Goal: Task Accomplishment & Management: Manage account settings

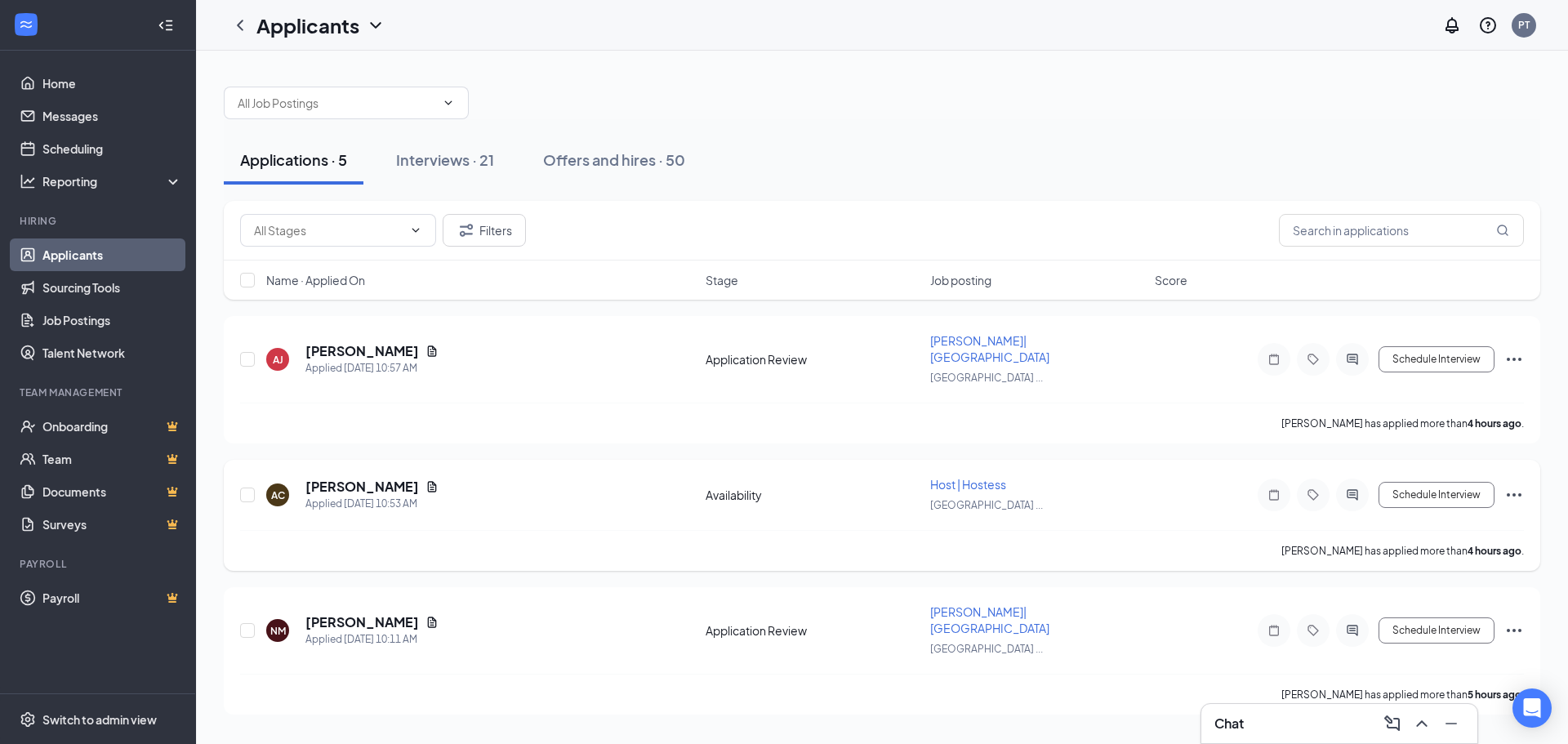
drag, startPoint x: 442, startPoint y: 460, endPoint x: 435, endPoint y: 465, distance: 8.6
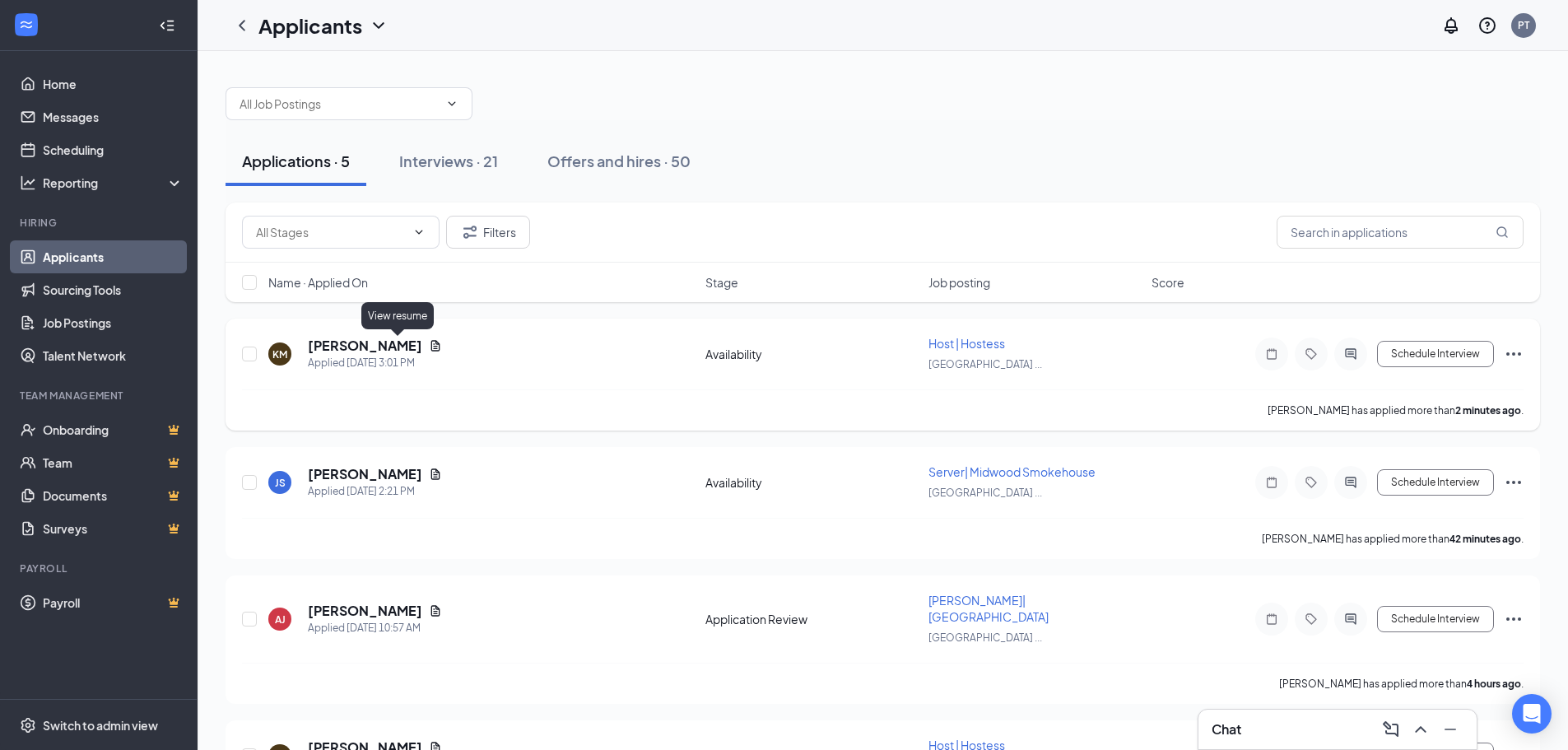
click at [432, 347] on icon "Document" at bounding box center [436, 346] width 9 height 11
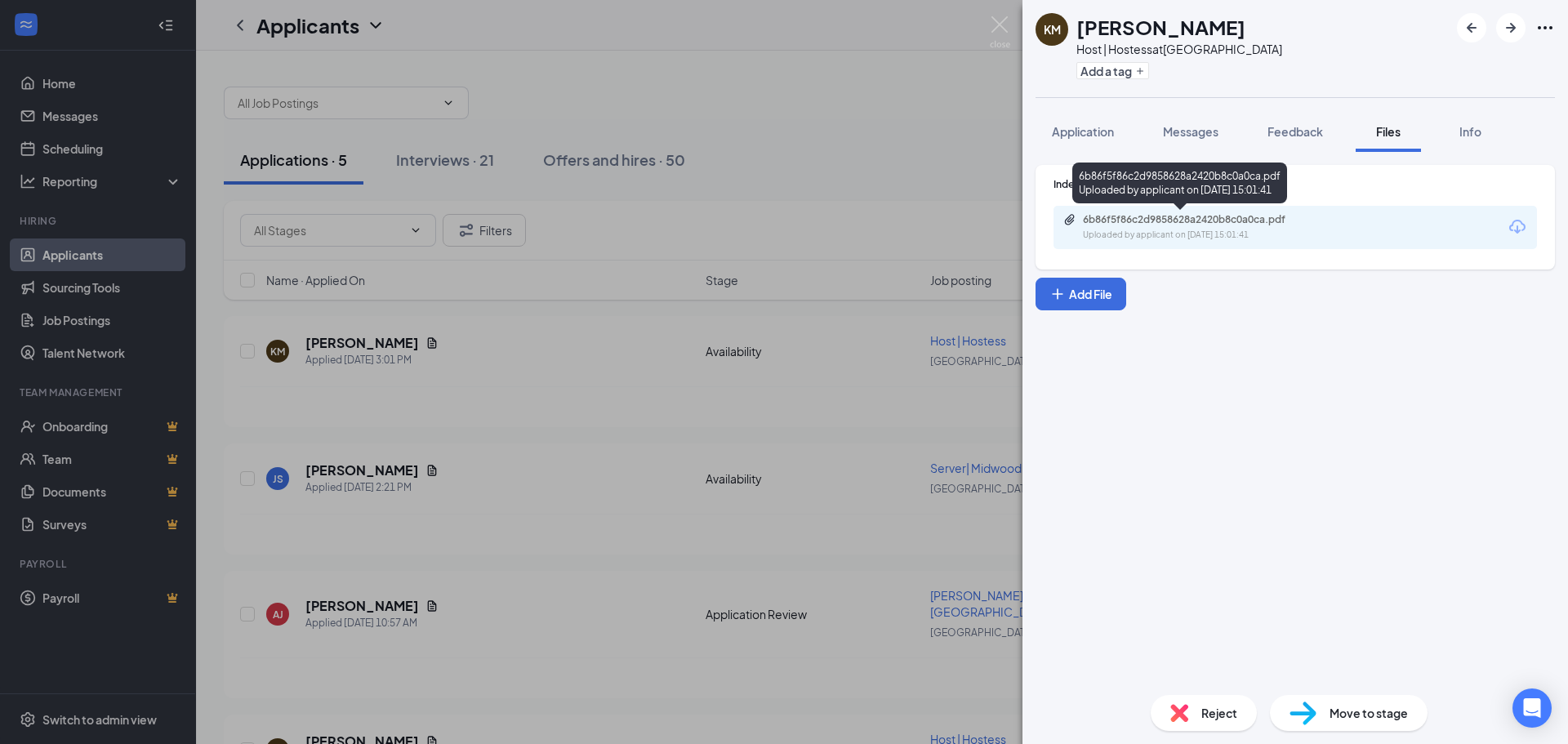
click at [1113, 228] on div "Uploaded by applicant on [DATE] 15:01:41" at bounding box center [1206, 234] width 245 height 13
click at [444, 466] on div "KM [PERSON_NAME] Host | Hostess at [GEOGRAPHIC_DATA] Add a tag Application Mess…" at bounding box center [784, 372] width 1568 height 744
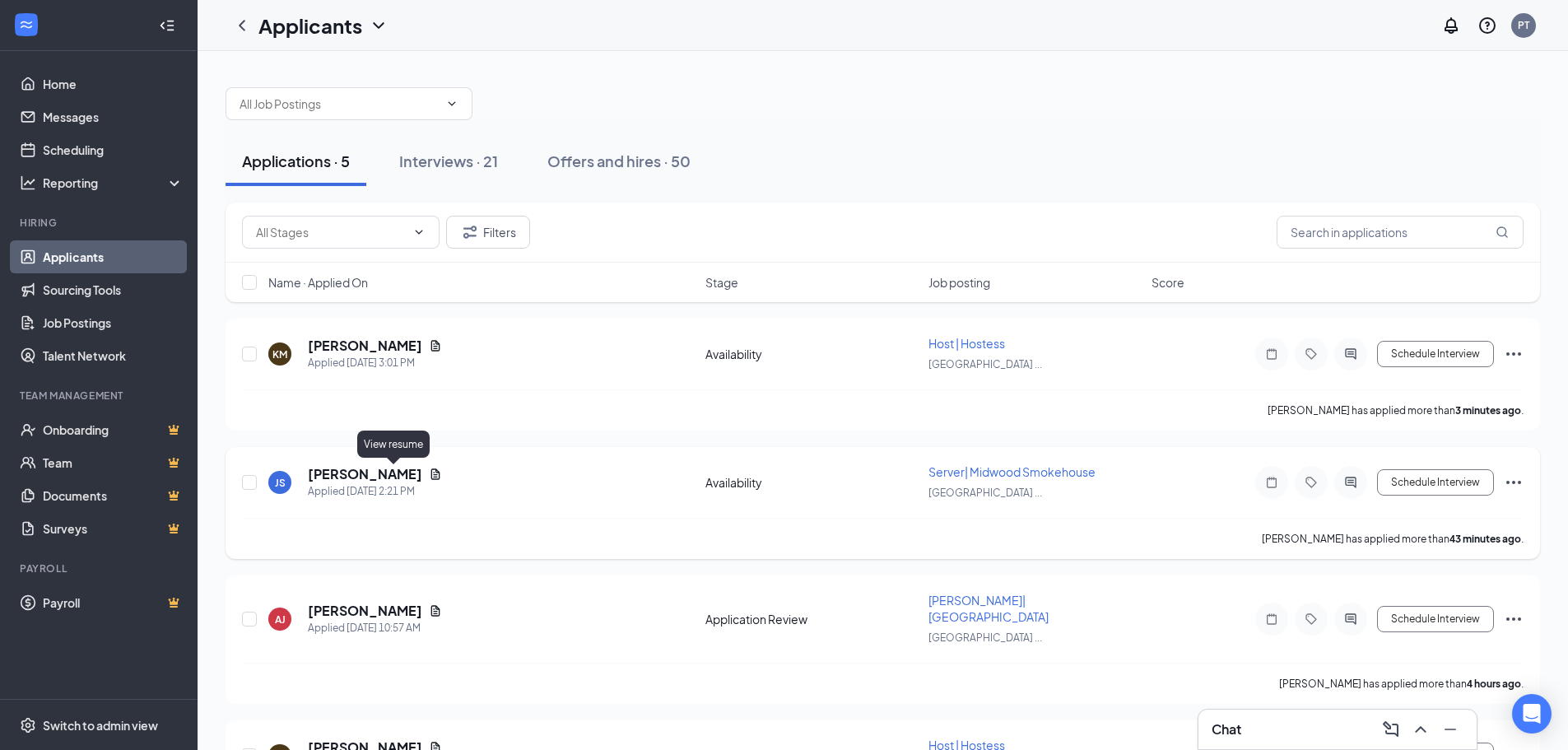
click at [432, 476] on icon "Document" at bounding box center [436, 474] width 9 height 11
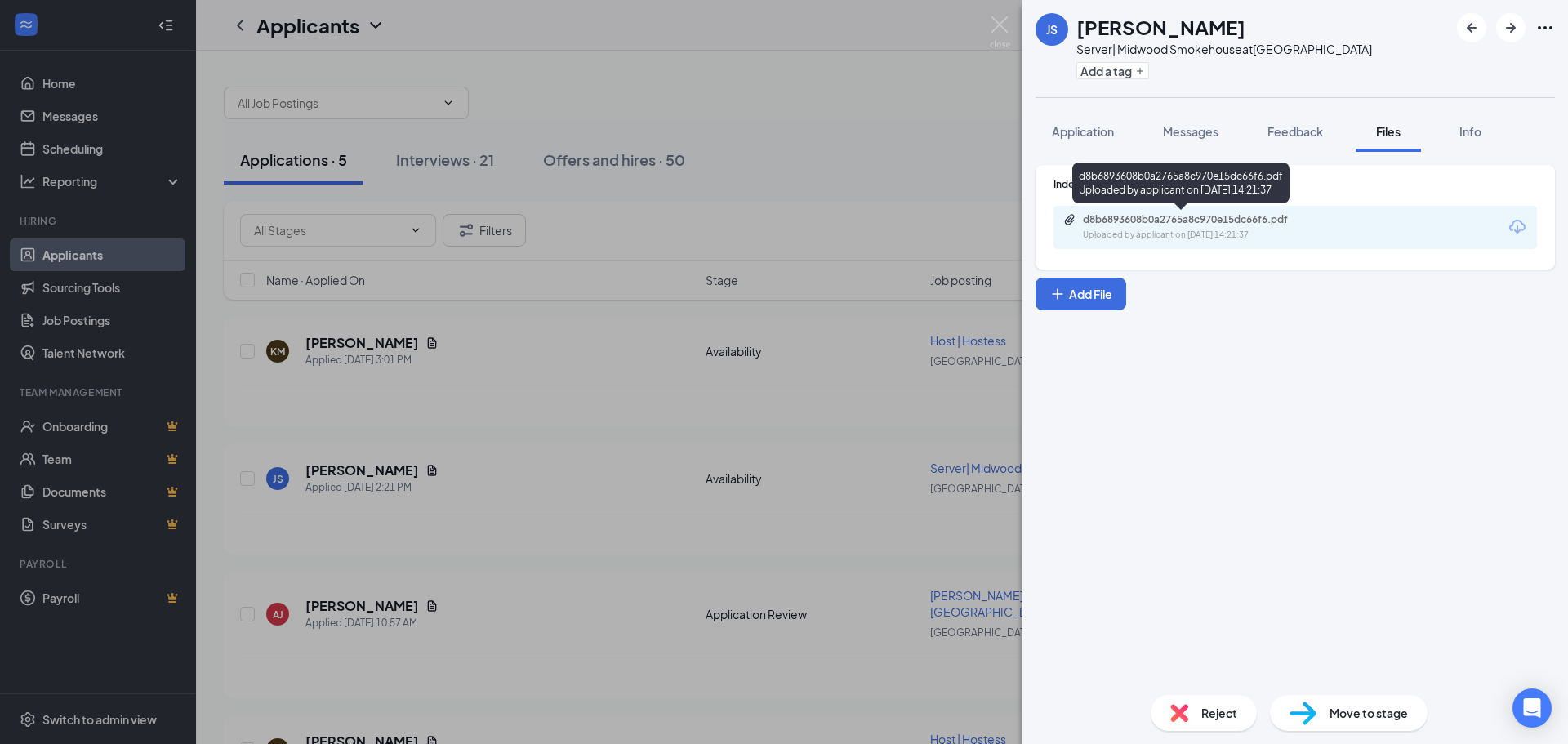
click at [1174, 232] on div "Uploaded by applicant on [DATE] 14:21:37" at bounding box center [1206, 234] width 245 height 13
click at [494, 427] on div "JS [PERSON_NAME] Server| Midwood Smokehouse at [GEOGRAPHIC_DATA] Add a tag Appl…" at bounding box center [784, 372] width 1568 height 744
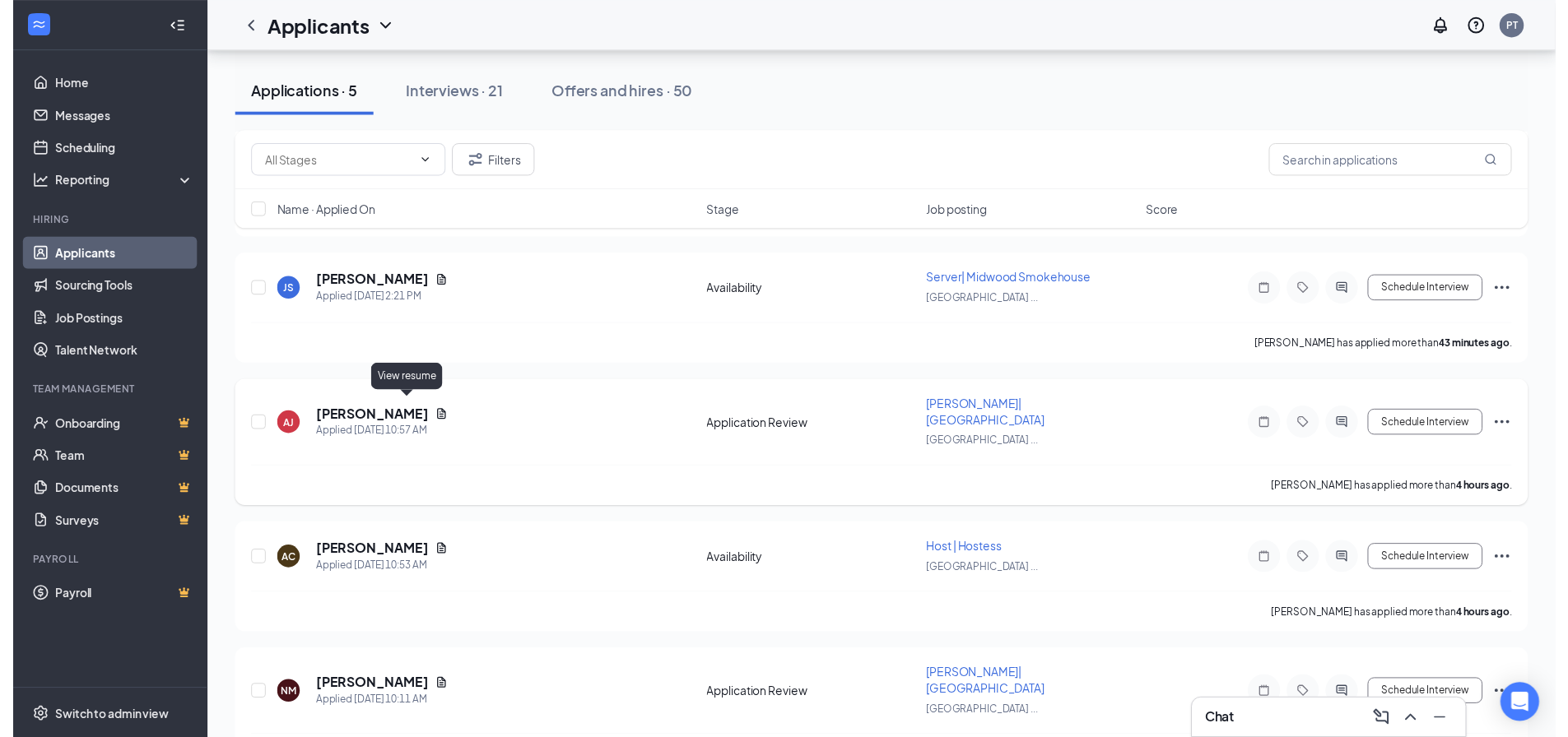
scroll to position [214, 0]
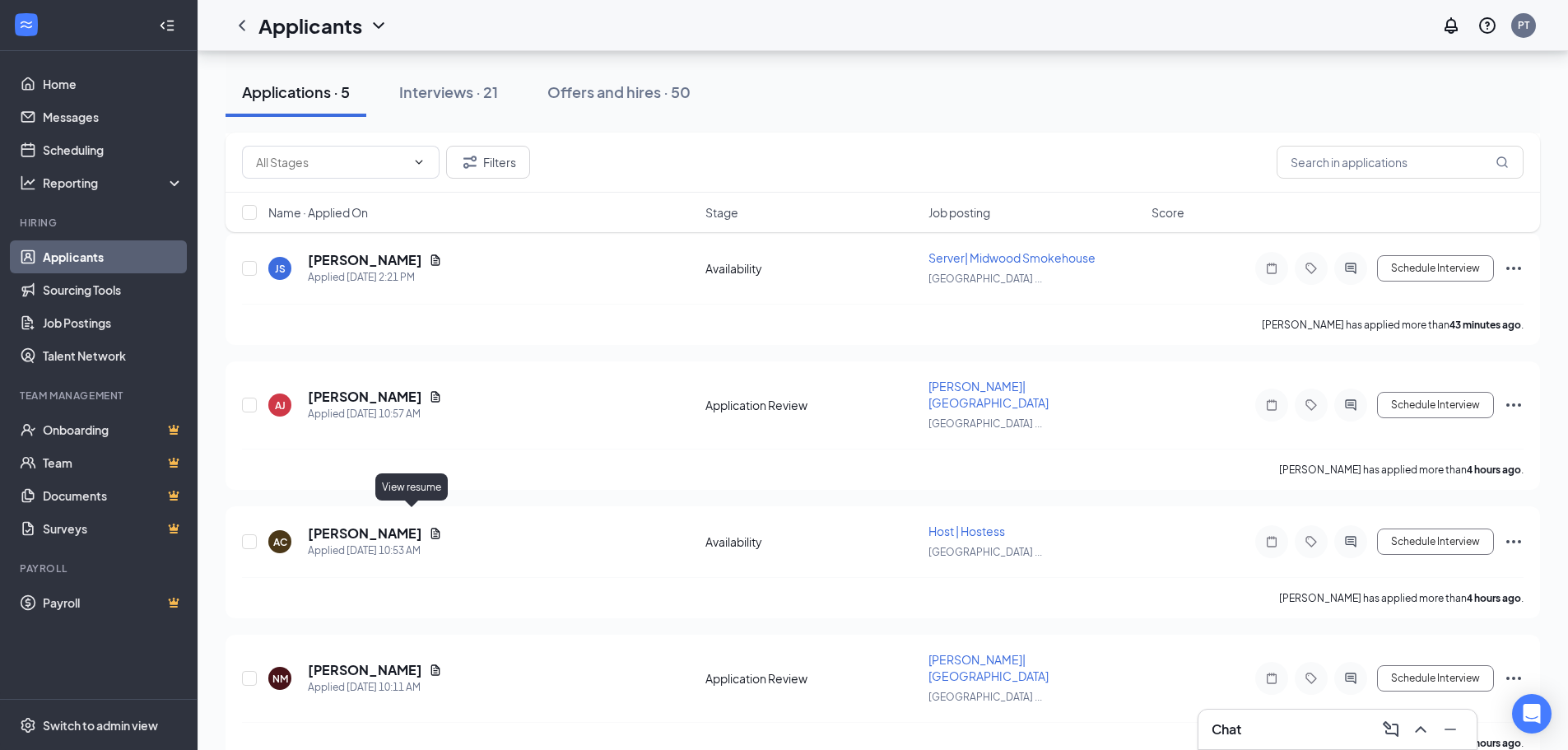
drag, startPoint x: 414, startPoint y: 514, endPoint x: 417, endPoint y: 501, distance: 13.3
click at [432, 528] on icon "Document" at bounding box center [436, 533] width 9 height 11
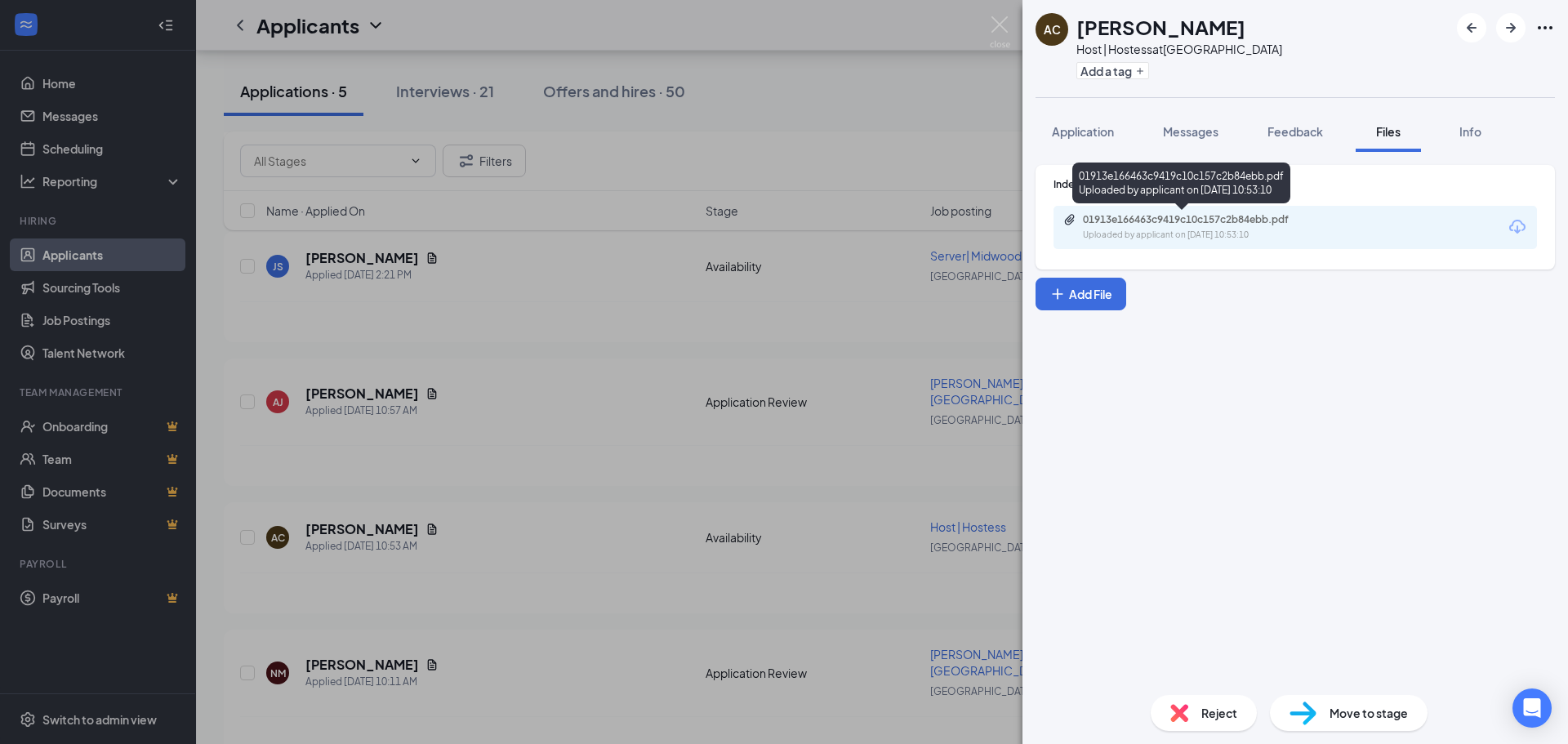
drag, startPoint x: 1205, startPoint y: 205, endPoint x: 1207, endPoint y: 220, distance: 15.1
click at [1205, 207] on div "01913e166463c9419c10c157c2b84ebb.pdf Uploaded by applicant on [DATE] 10:53:10" at bounding box center [1181, 186] width 218 height 48
click at [1207, 220] on div "01913e166463c9419c10c157c2b84ebb.pdf" at bounding box center [1197, 219] width 228 height 13
drag, startPoint x: 453, startPoint y: 621, endPoint x: 383, endPoint y: 663, distance: 81.6
click at [454, 621] on div "AC [PERSON_NAME] Host | Hostess at [GEOGRAPHIC_DATA] Add a tag Application Mess…" at bounding box center [784, 372] width 1568 height 744
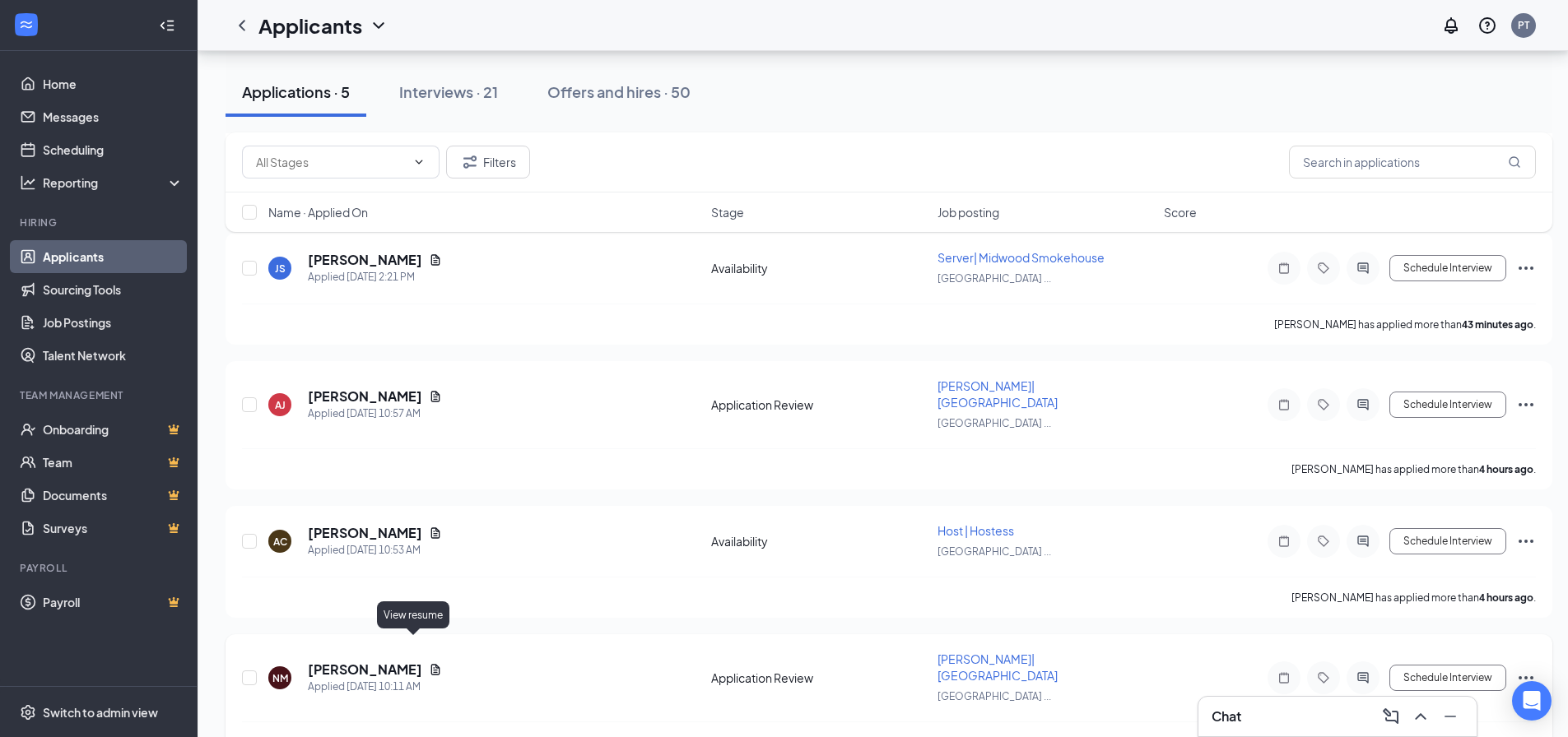
click at [429, 663] on icon "Document" at bounding box center [435, 670] width 13 height 13
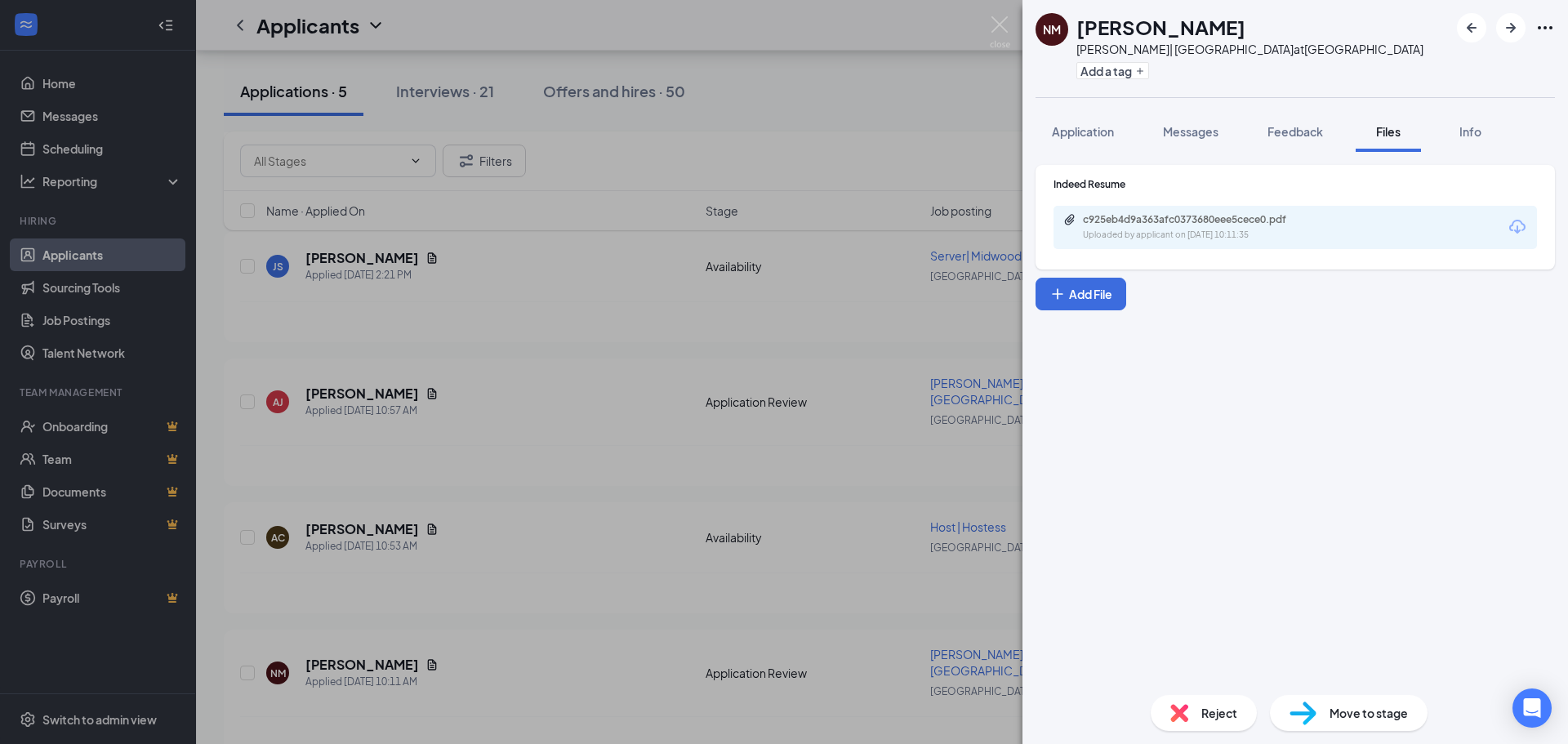
click at [1155, 237] on div "Uploaded by applicant on [DATE] 10:11:35" at bounding box center [1206, 234] width 245 height 13
click at [363, 601] on div "NM [PERSON_NAME]| [GEOGRAPHIC_DATA] at [GEOGRAPHIC_DATA] Add a tag Application …" at bounding box center [784, 372] width 1568 height 744
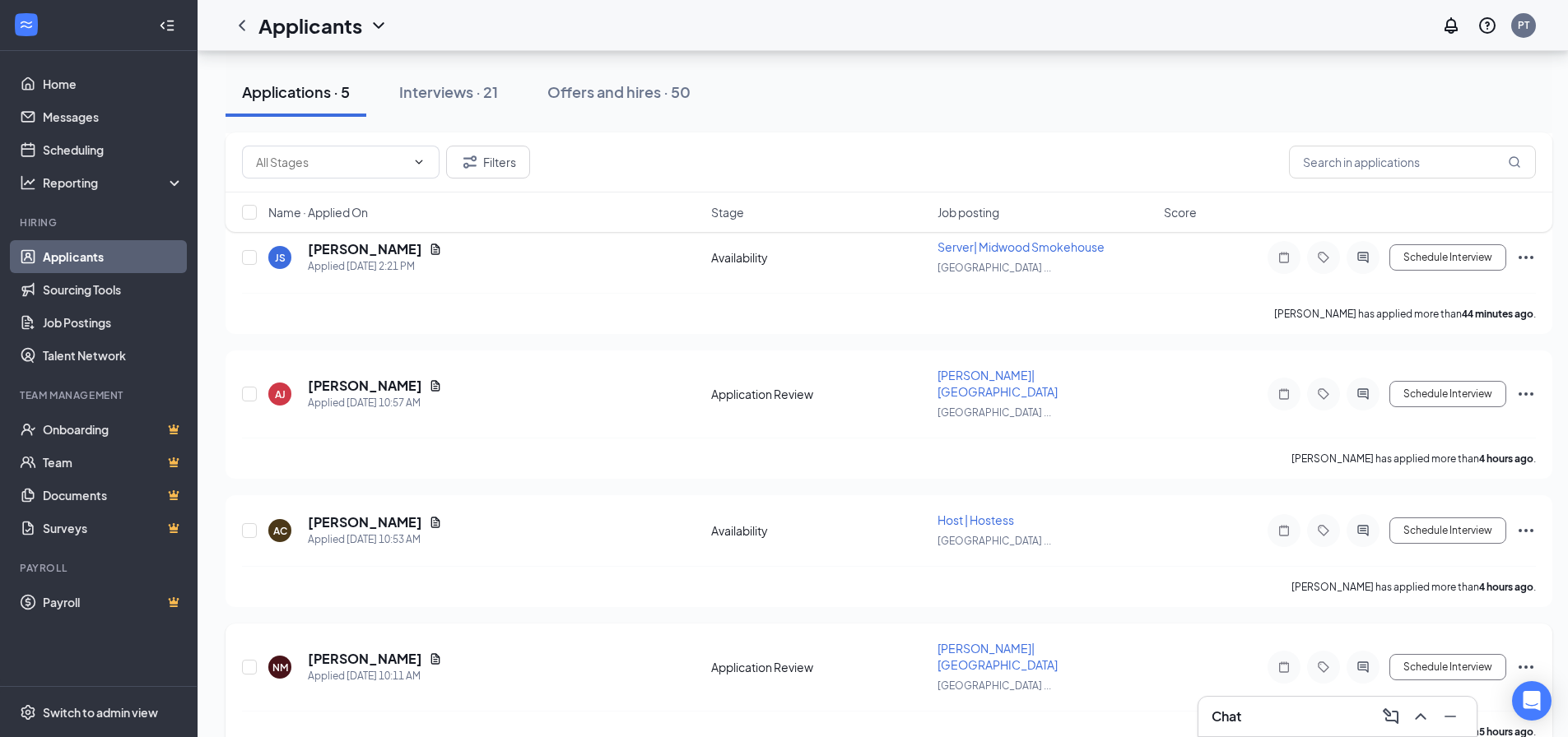
scroll to position [226, 0]
click at [247, 658] on input "checkbox" at bounding box center [249, 665] width 15 height 15
checkbox input "true"
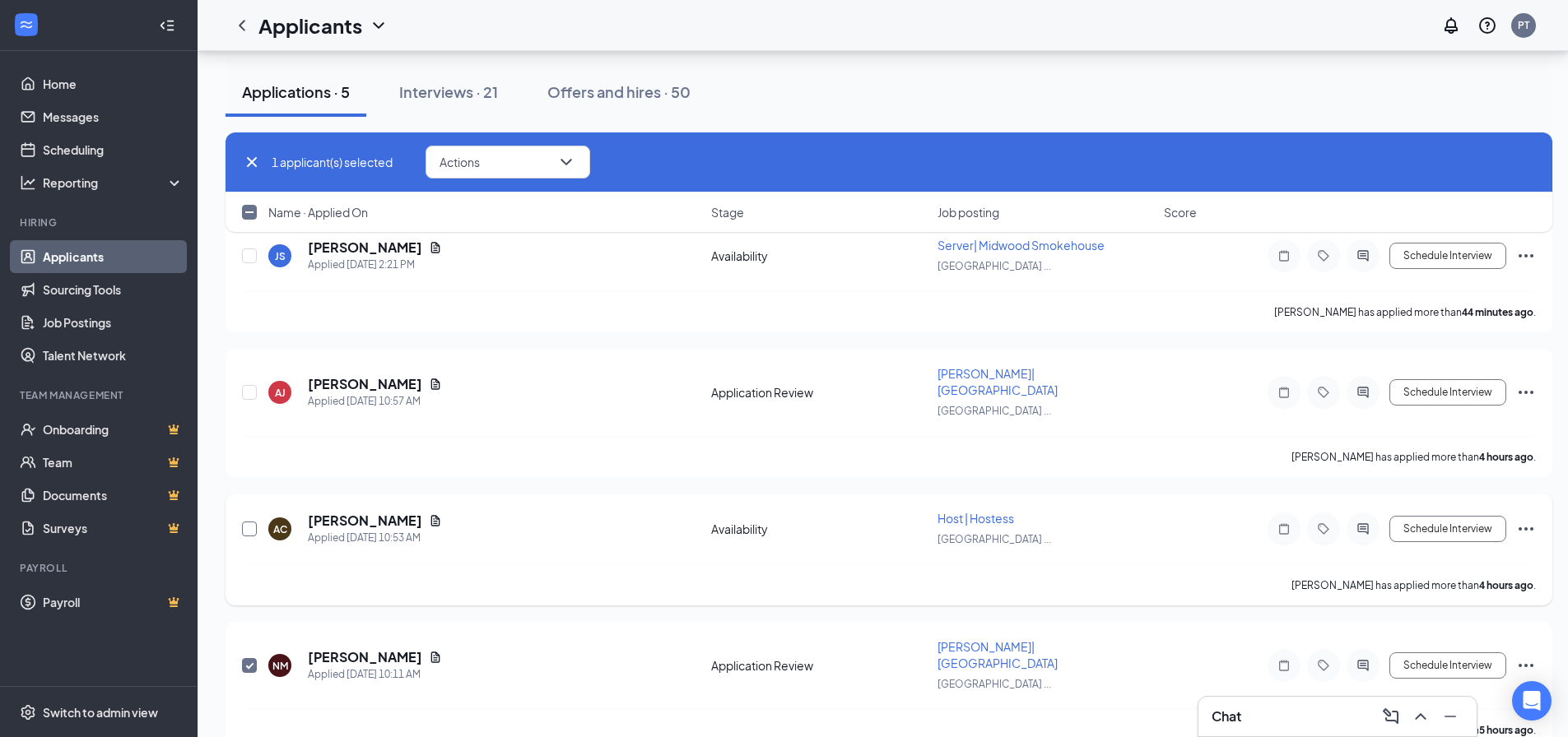
click at [251, 521] on input "checkbox" at bounding box center [249, 528] width 15 height 15
checkbox input "true"
click at [250, 386] on input "checkbox" at bounding box center [249, 392] width 15 height 15
checkbox input "true"
click at [484, 163] on button "Actions" at bounding box center [507, 162] width 164 height 33
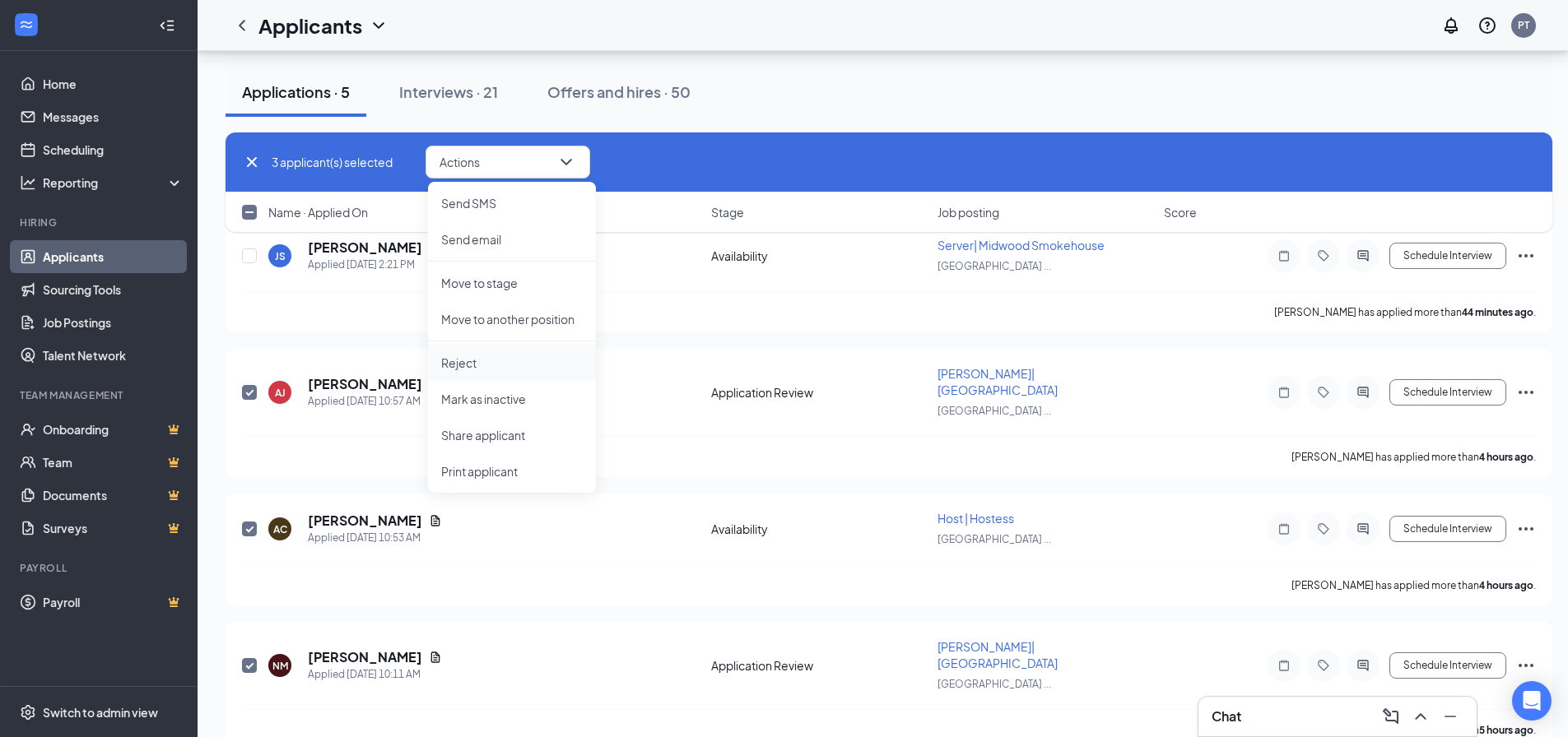
click at [473, 362] on p "Reject" at bounding box center [512, 362] width 141 height 17
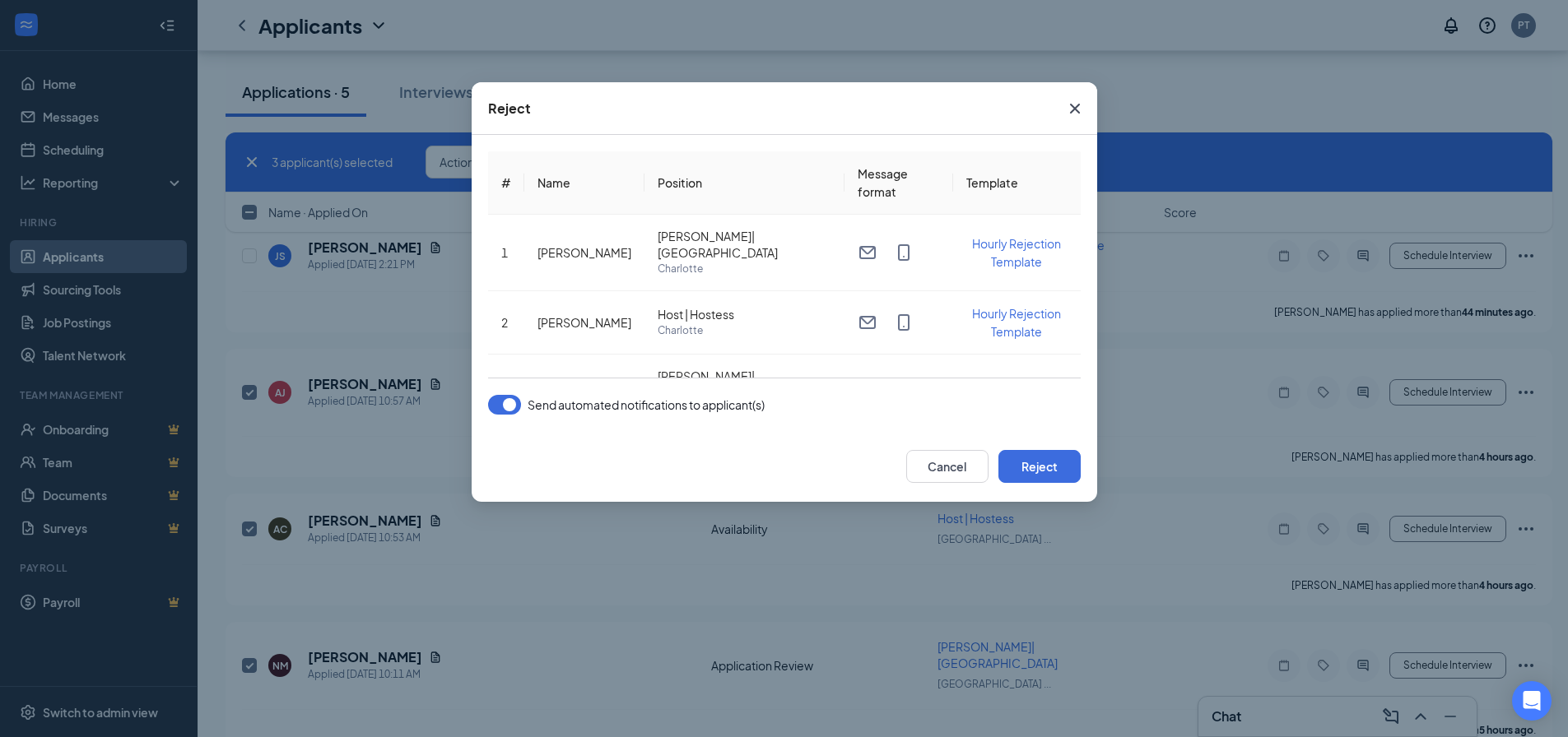
click at [499, 404] on button "button" at bounding box center [504, 405] width 33 height 20
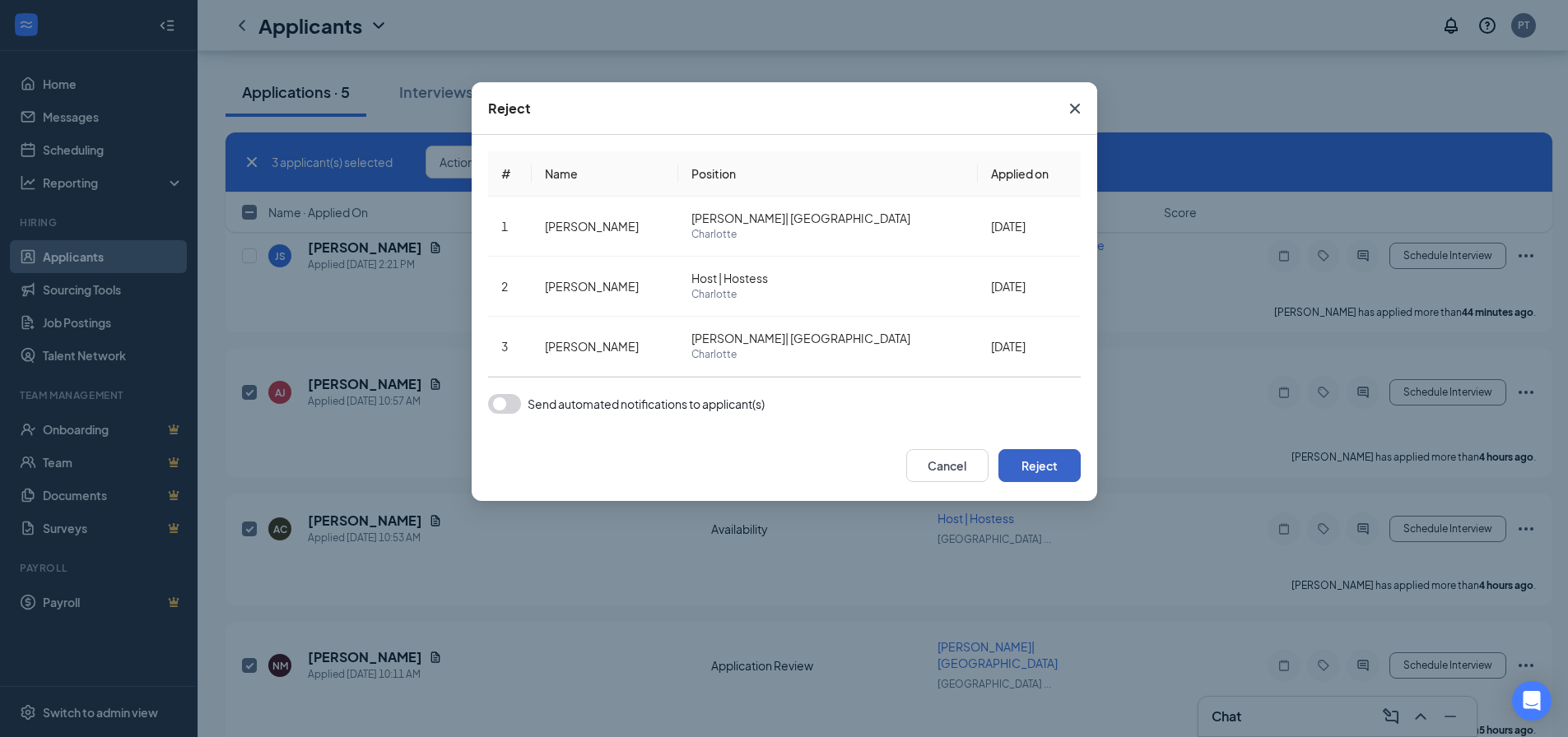
click at [1023, 476] on button "Reject" at bounding box center [1039, 465] width 83 height 33
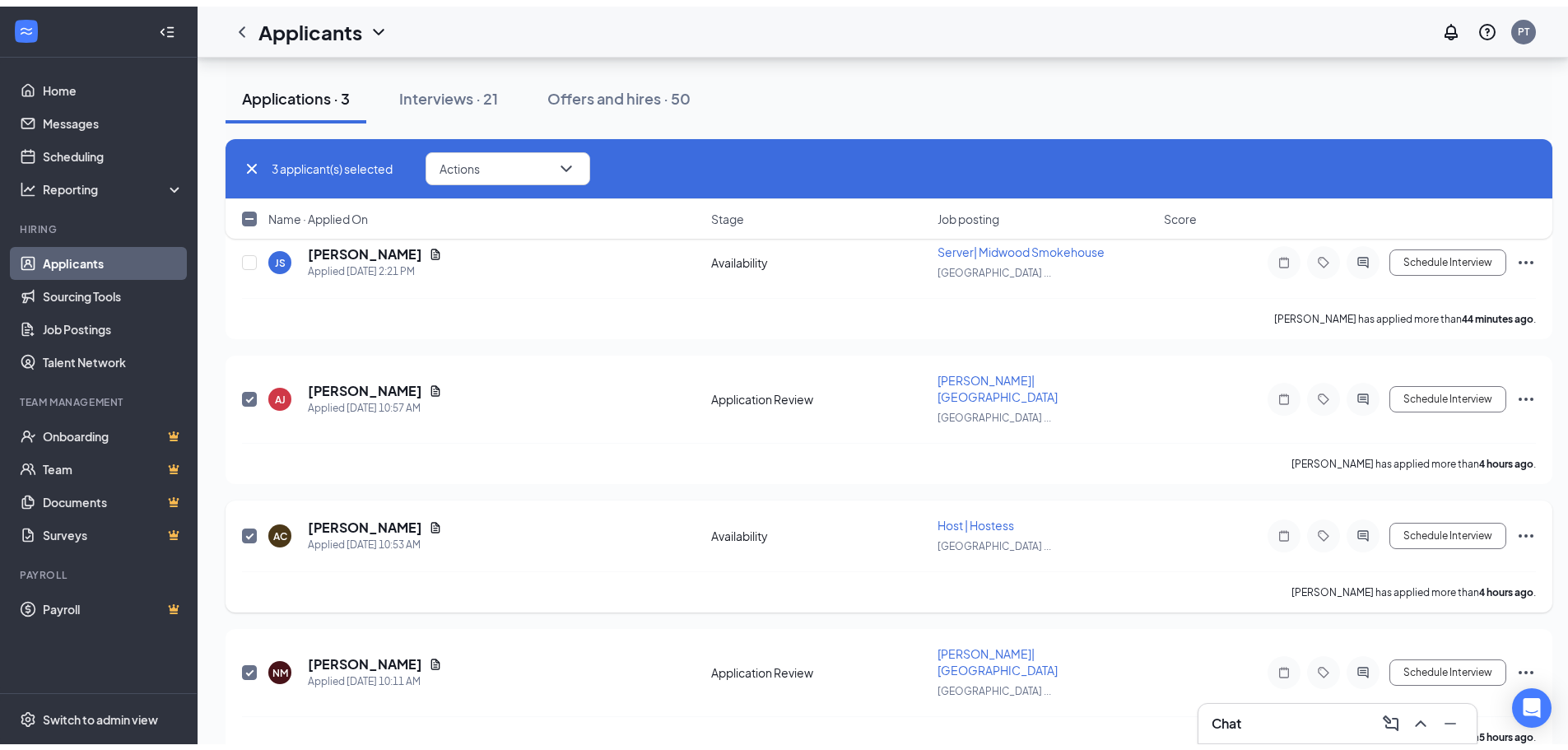
scroll to position [0, 0]
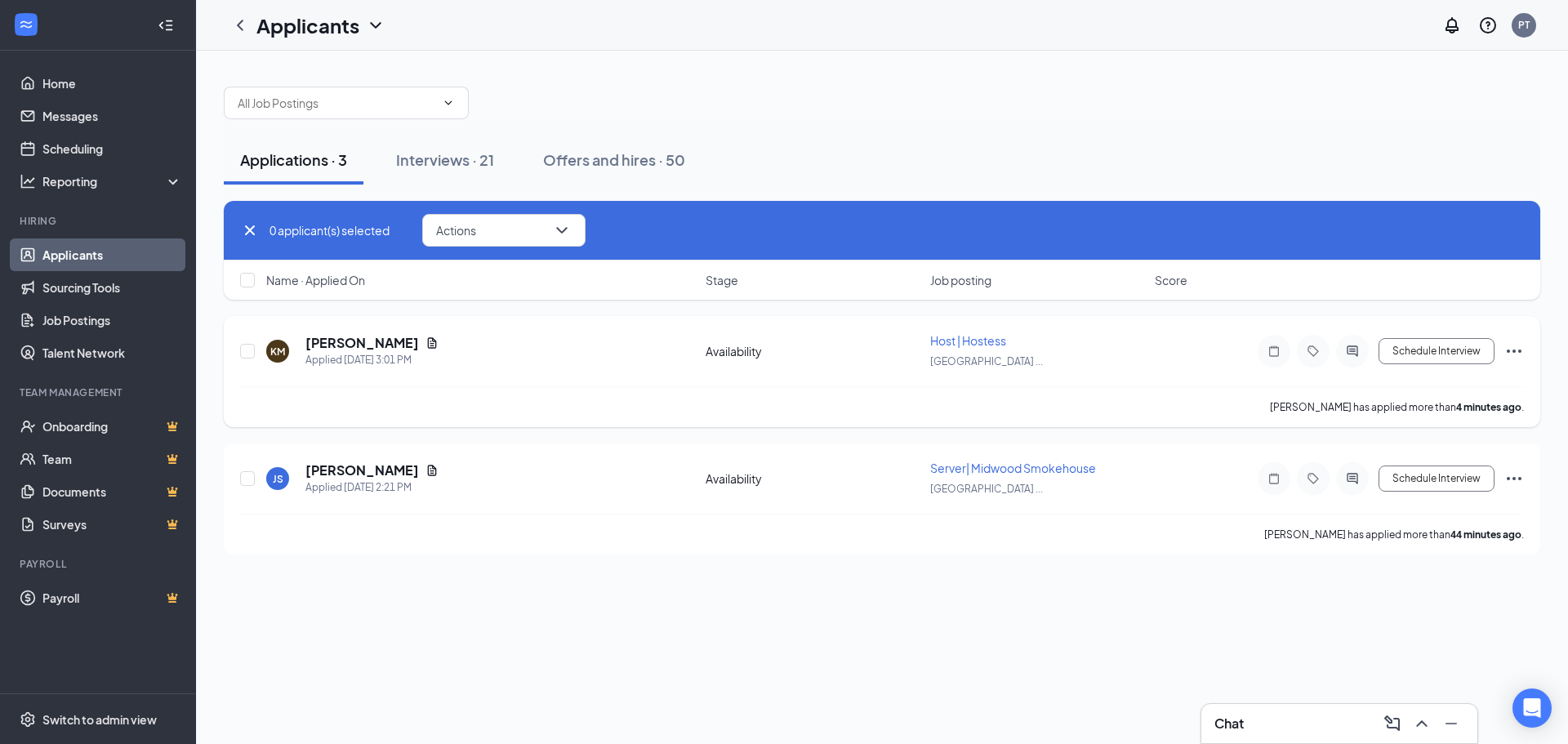
click at [1514, 361] on icon "Ellipses" at bounding box center [1514, 351] width 19 height 19
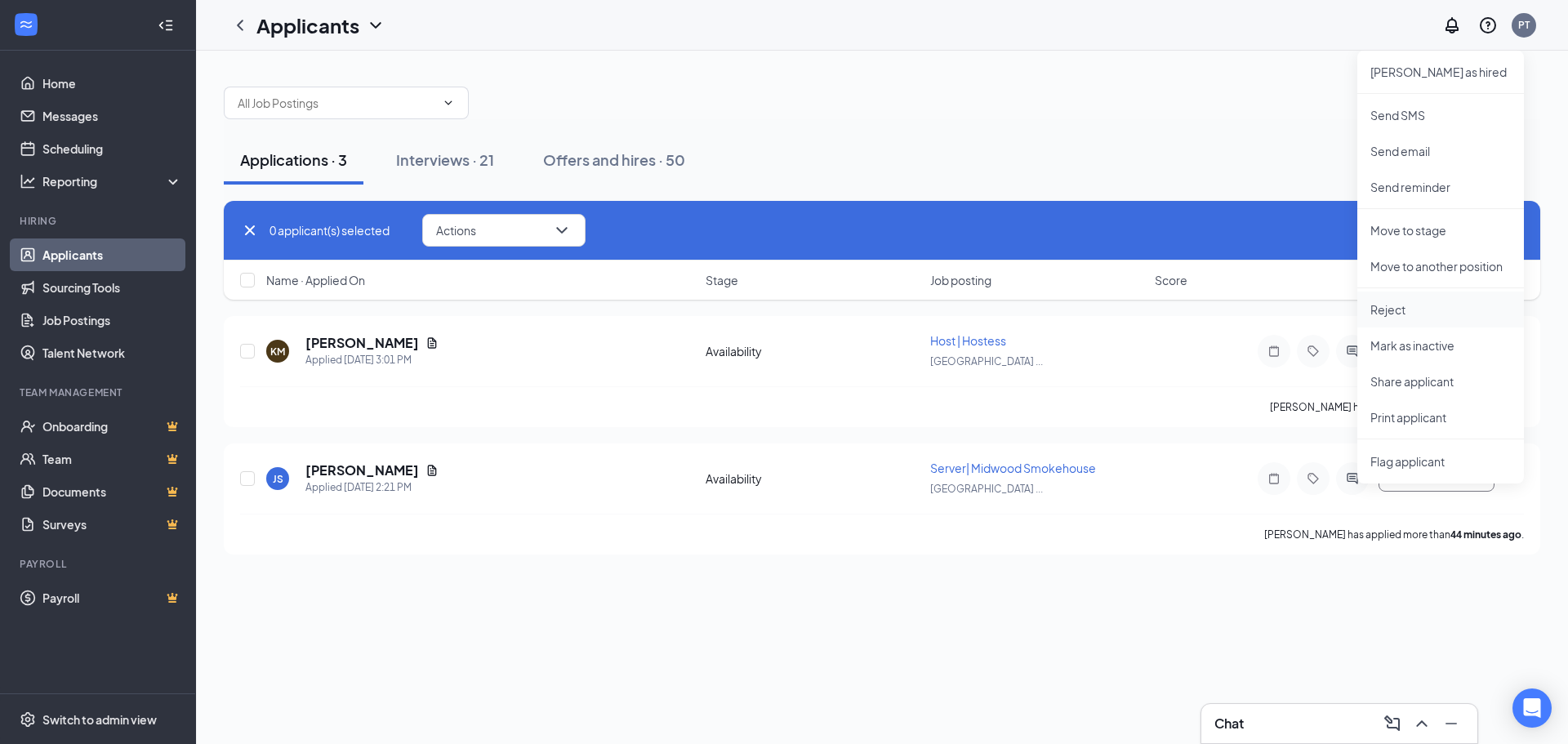
click at [1408, 320] on li "Reject" at bounding box center [1440, 309] width 167 height 36
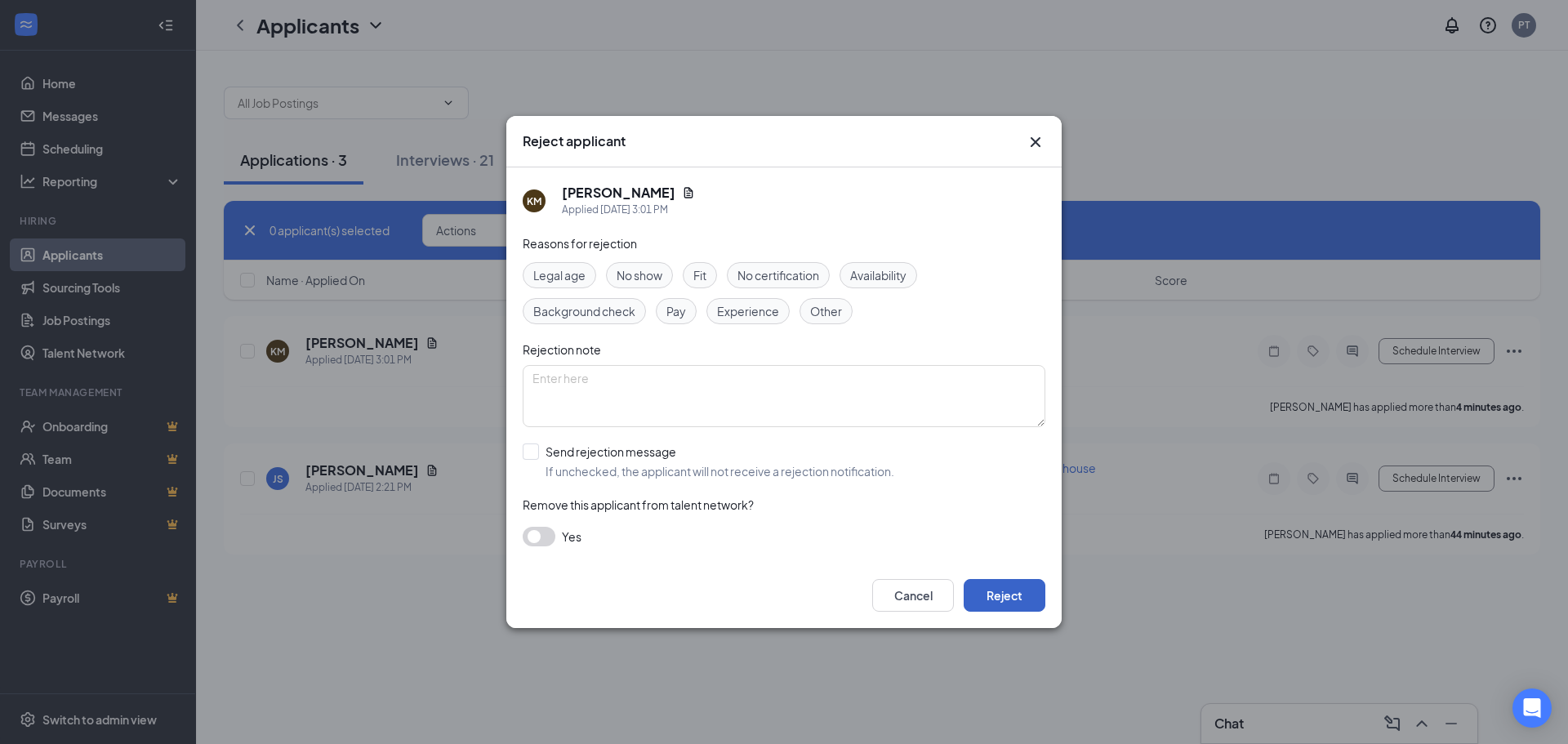
click at [997, 597] on button "Reject" at bounding box center [1004, 595] width 82 height 33
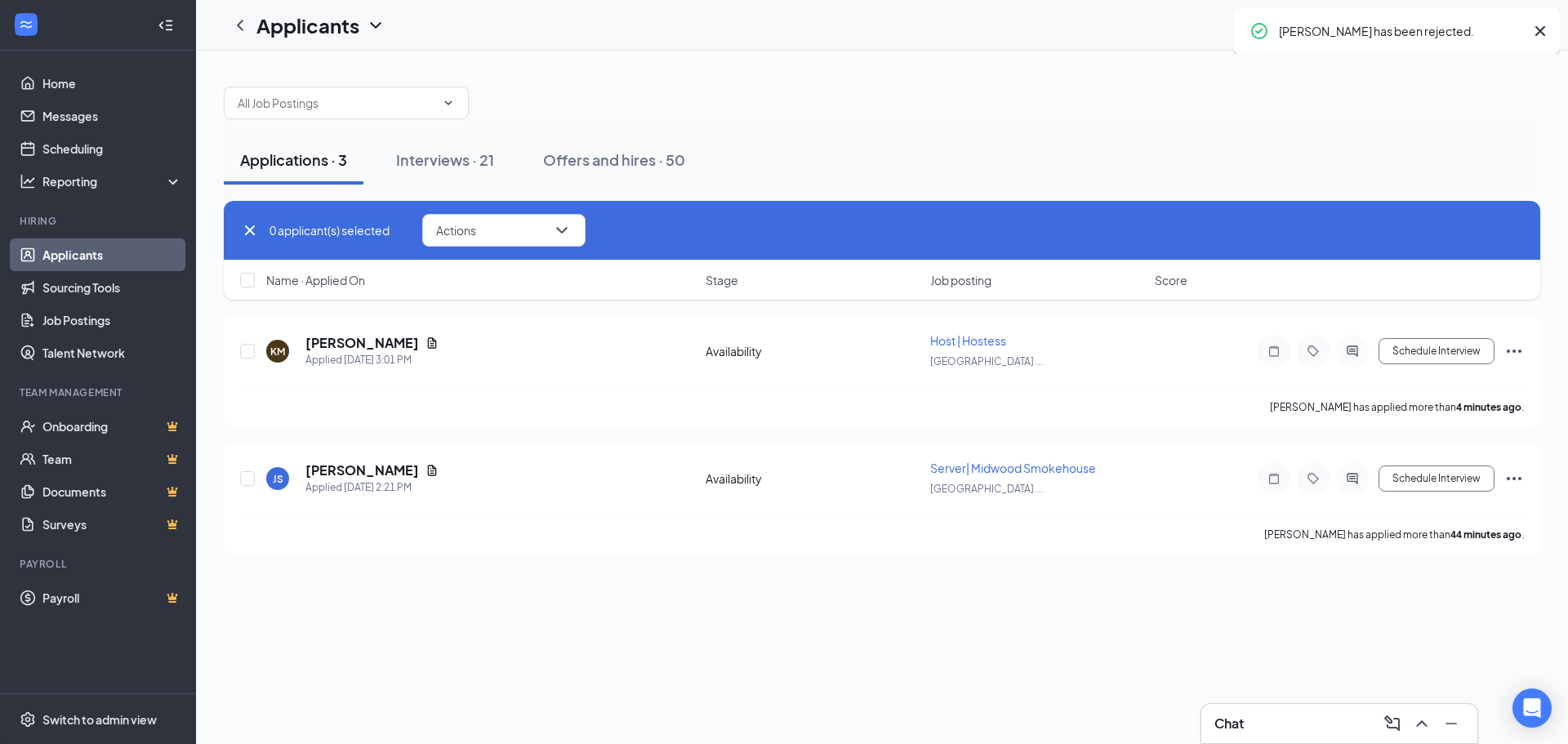
click at [417, 160] on div "Interviews · 21" at bounding box center [444, 160] width 98 height 20
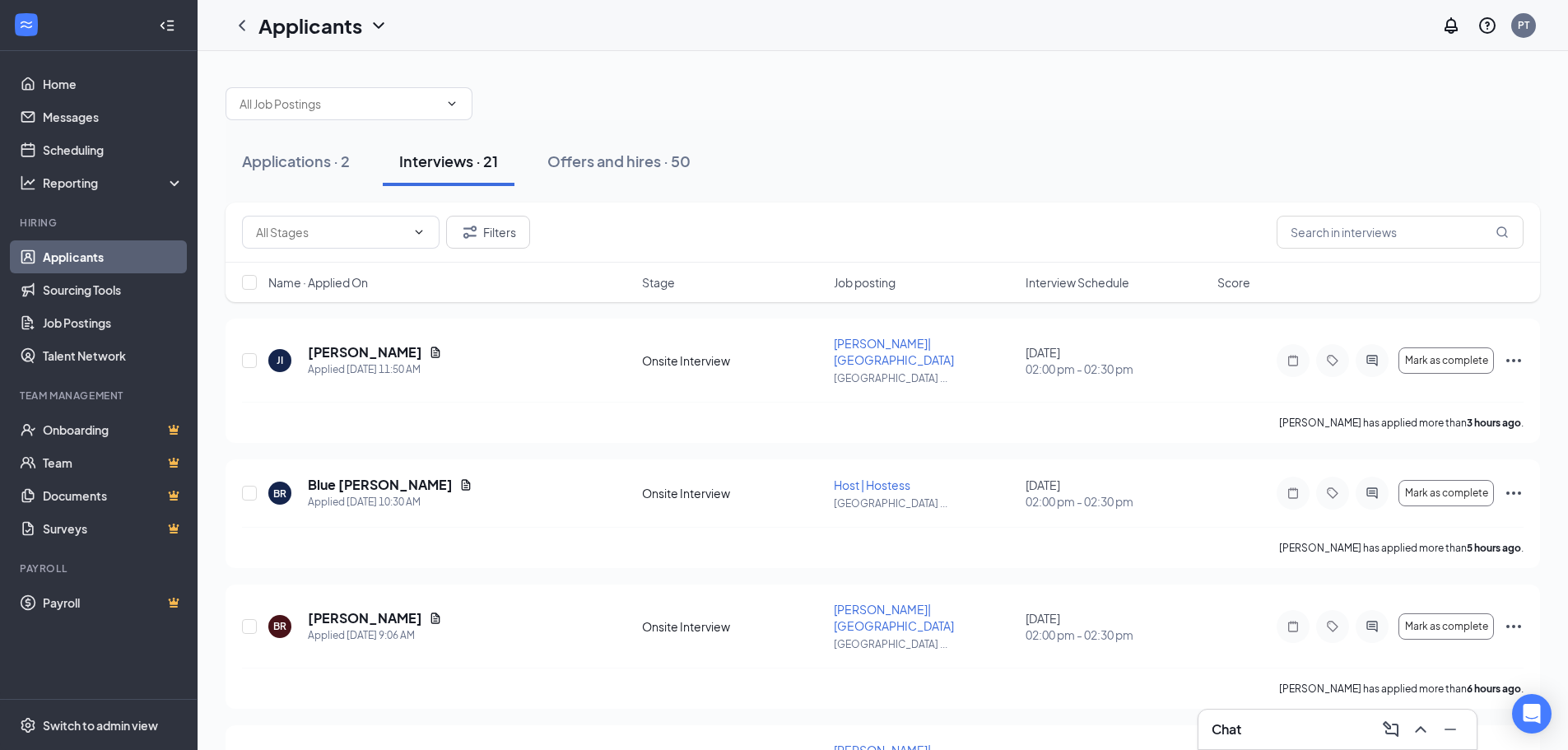
click at [1086, 281] on span "Interview Schedule" at bounding box center [1078, 283] width 104 height 17
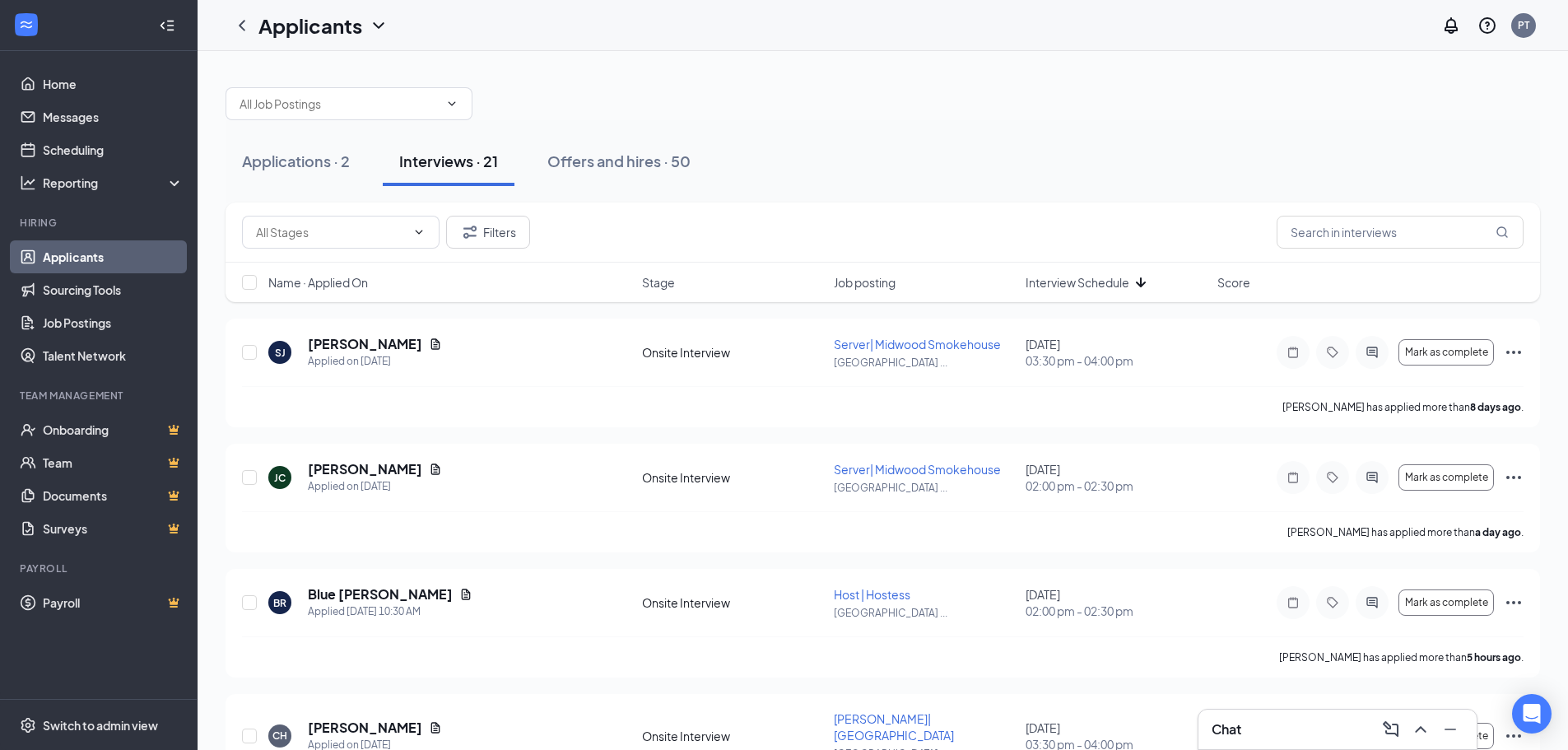
click at [1106, 286] on span "Interview Schedule" at bounding box center [1078, 283] width 104 height 17
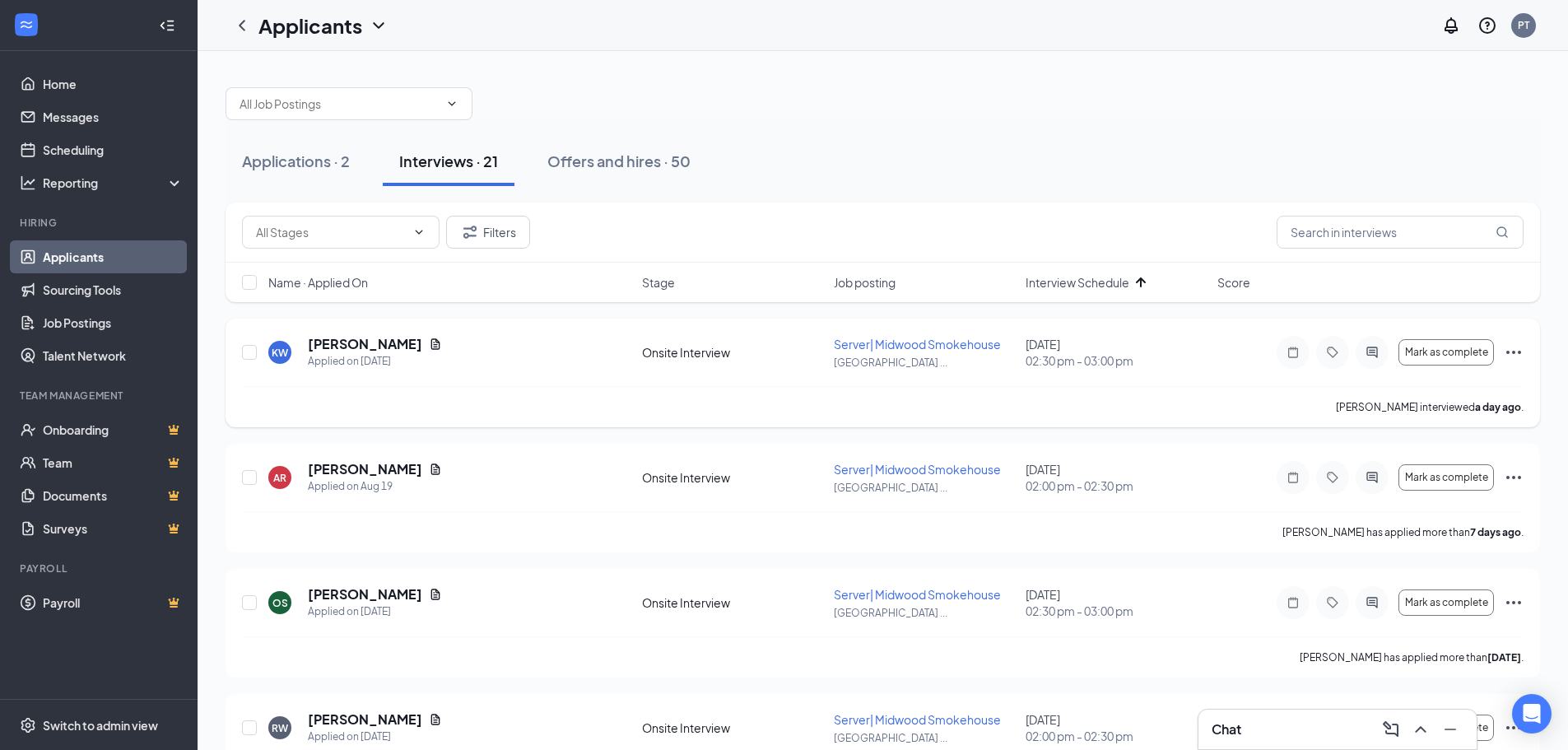
click at [1516, 355] on icon "Ellipses" at bounding box center [1514, 352] width 20 height 20
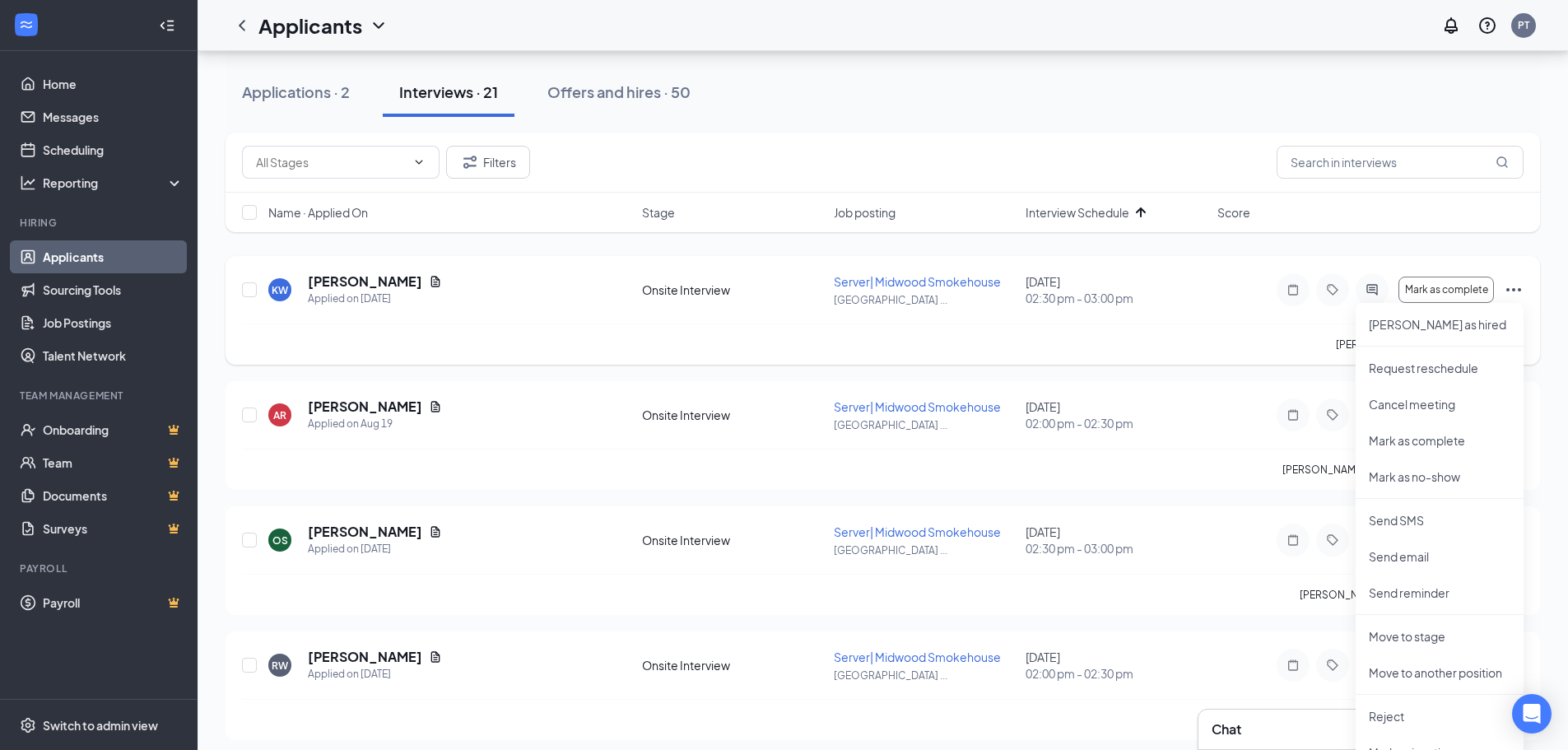
scroll to position [247, 0]
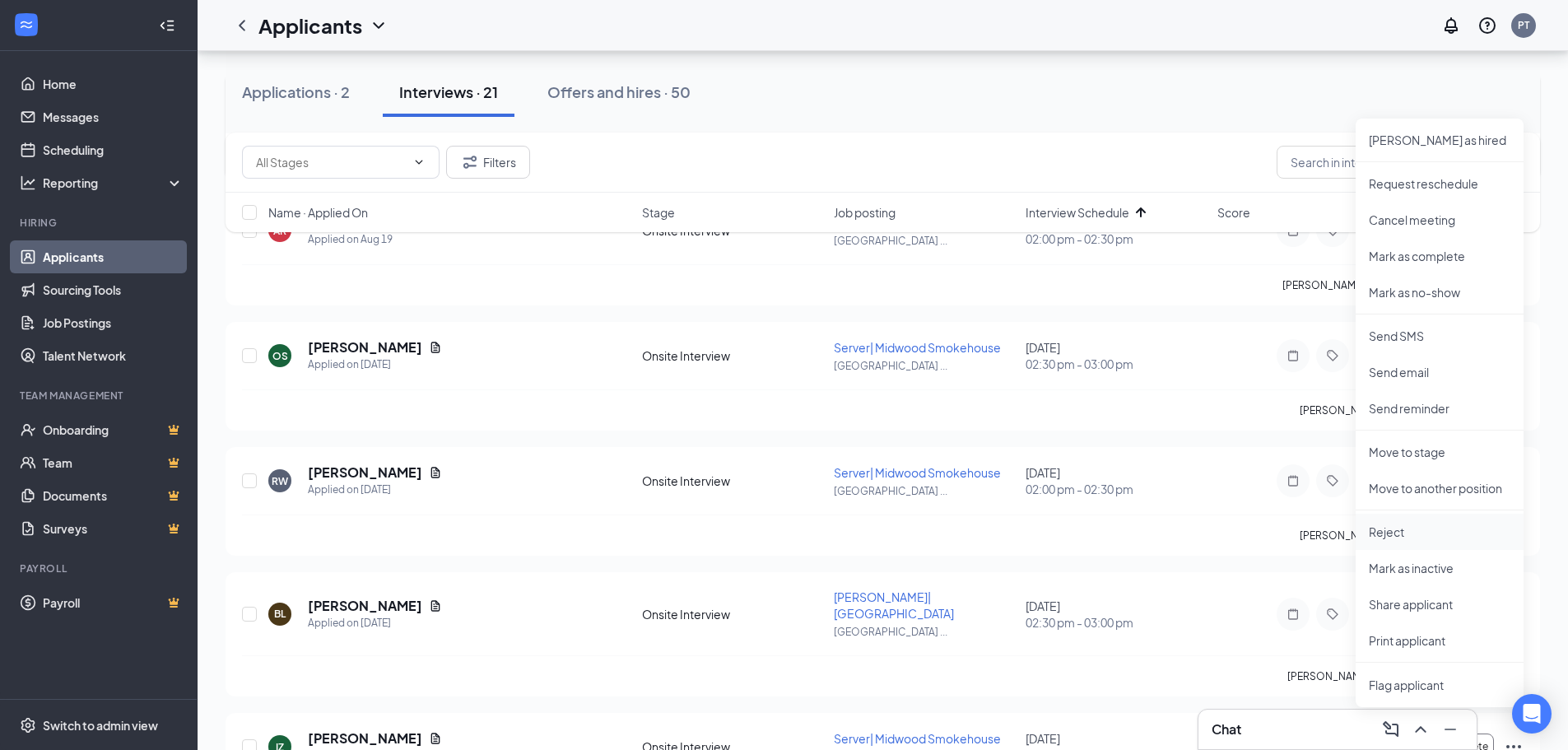
click at [1391, 536] on p "Reject" at bounding box center [1439, 531] width 141 height 17
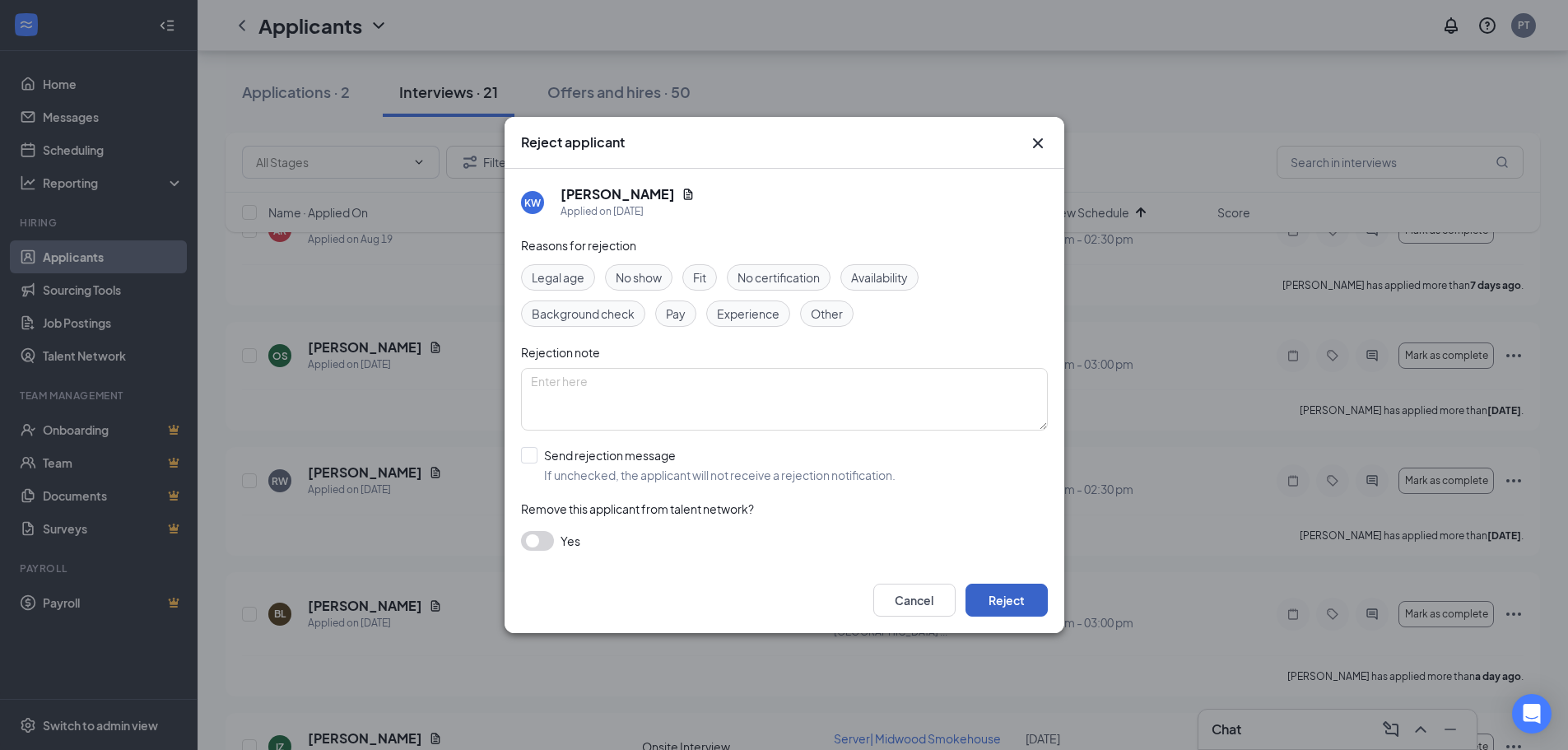
click at [1003, 605] on button "Reject" at bounding box center [1007, 600] width 83 height 33
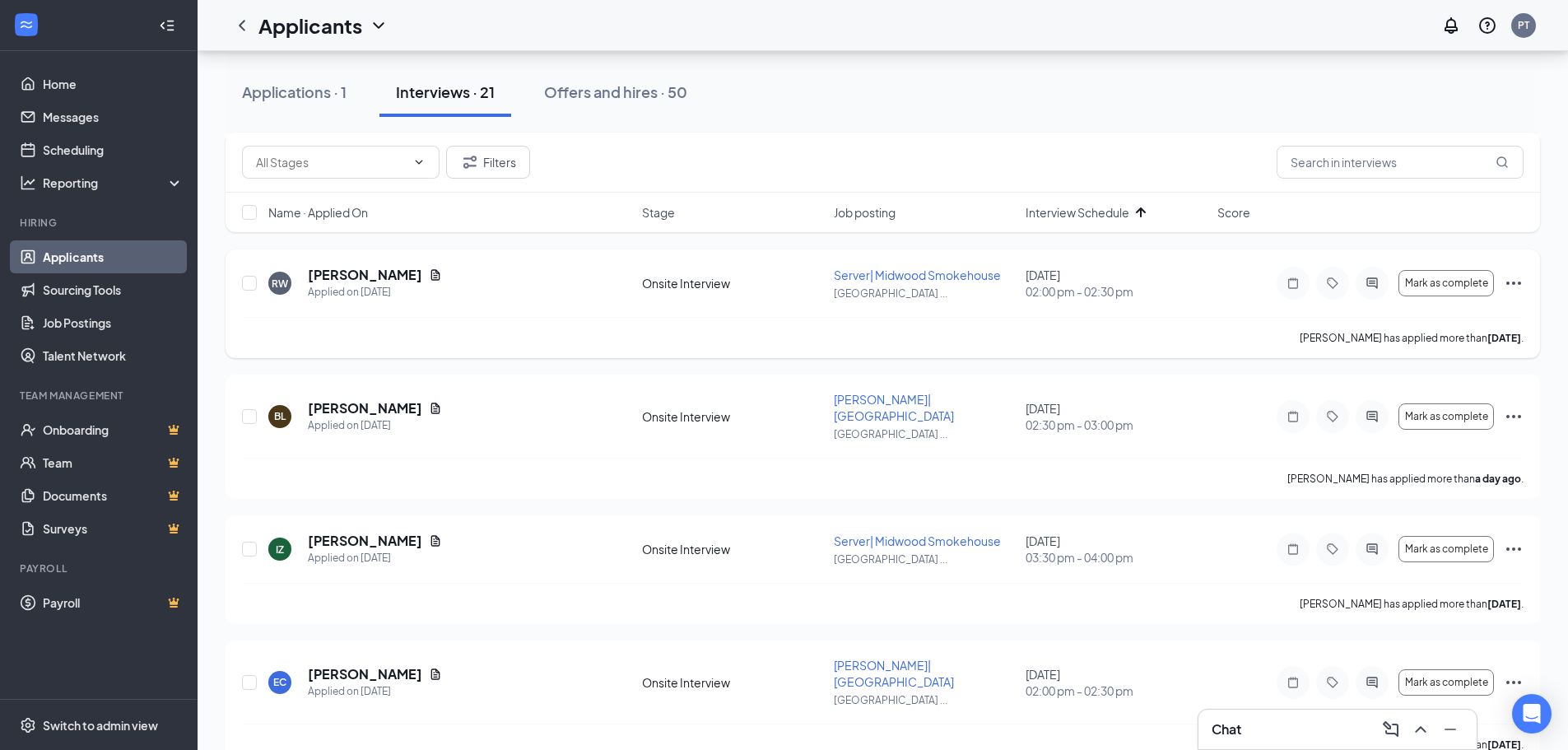
scroll to position [83, 0]
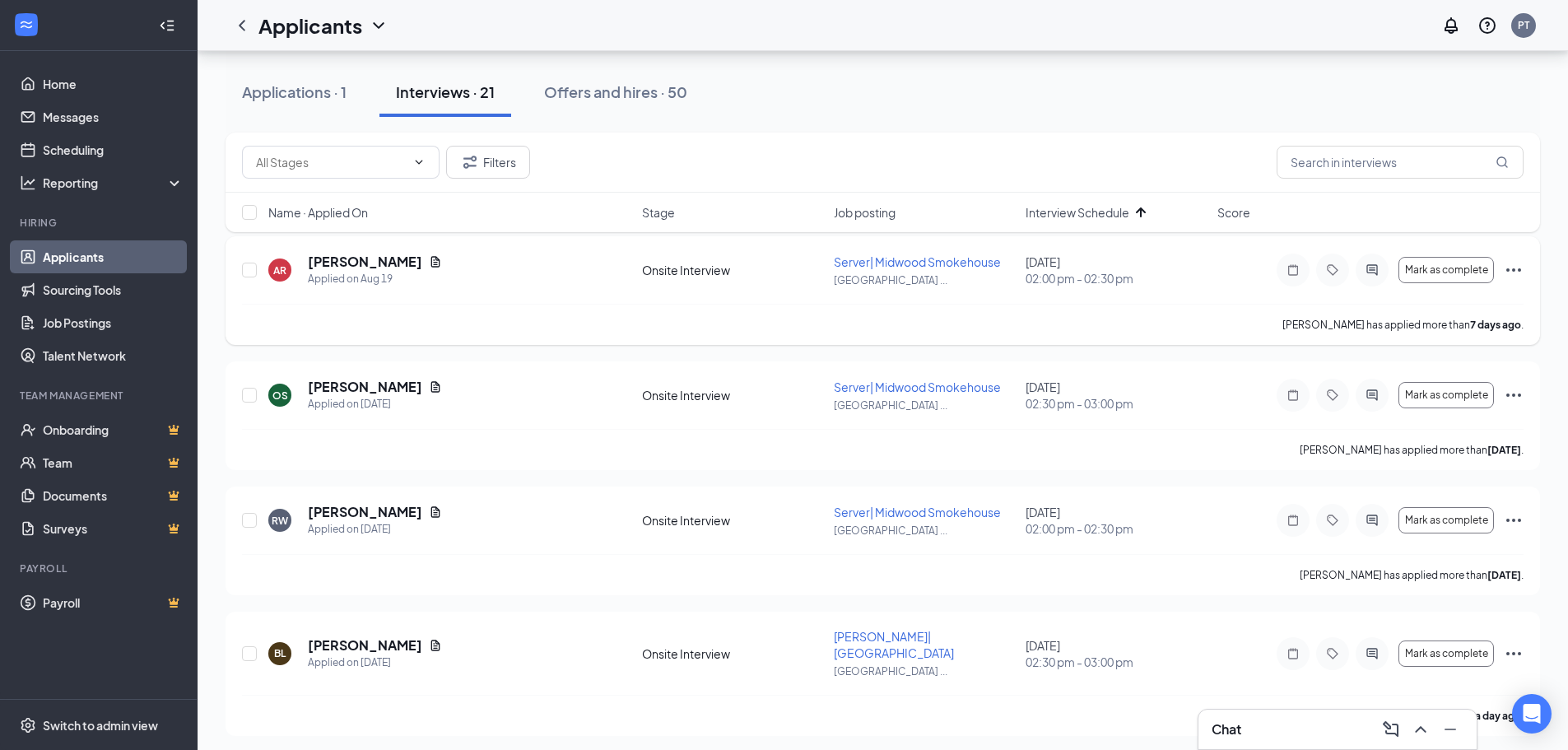
click at [1508, 271] on icon "Ellipses" at bounding box center [1514, 270] width 15 height 4
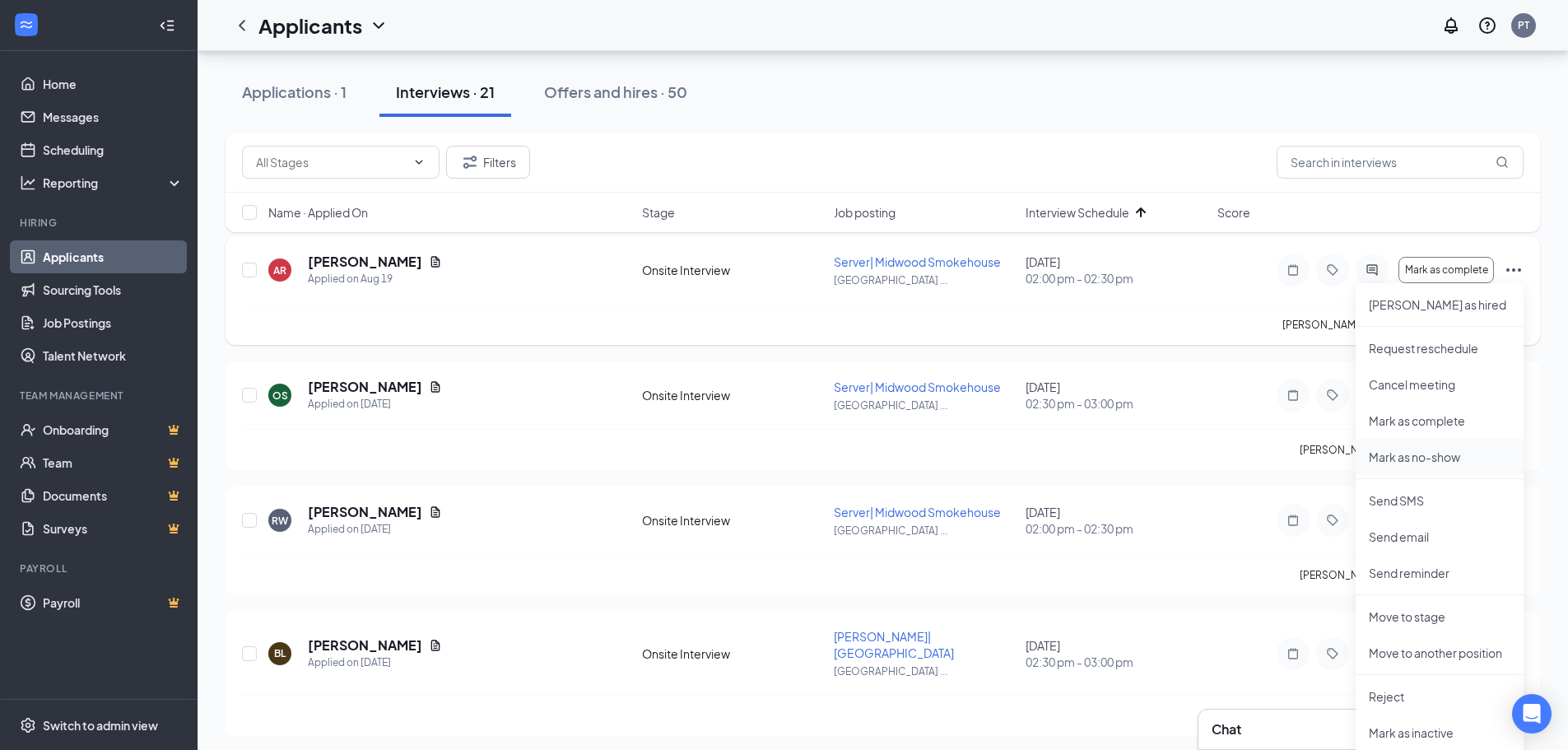
click at [1429, 455] on p "Mark as no-show" at bounding box center [1439, 457] width 141 height 17
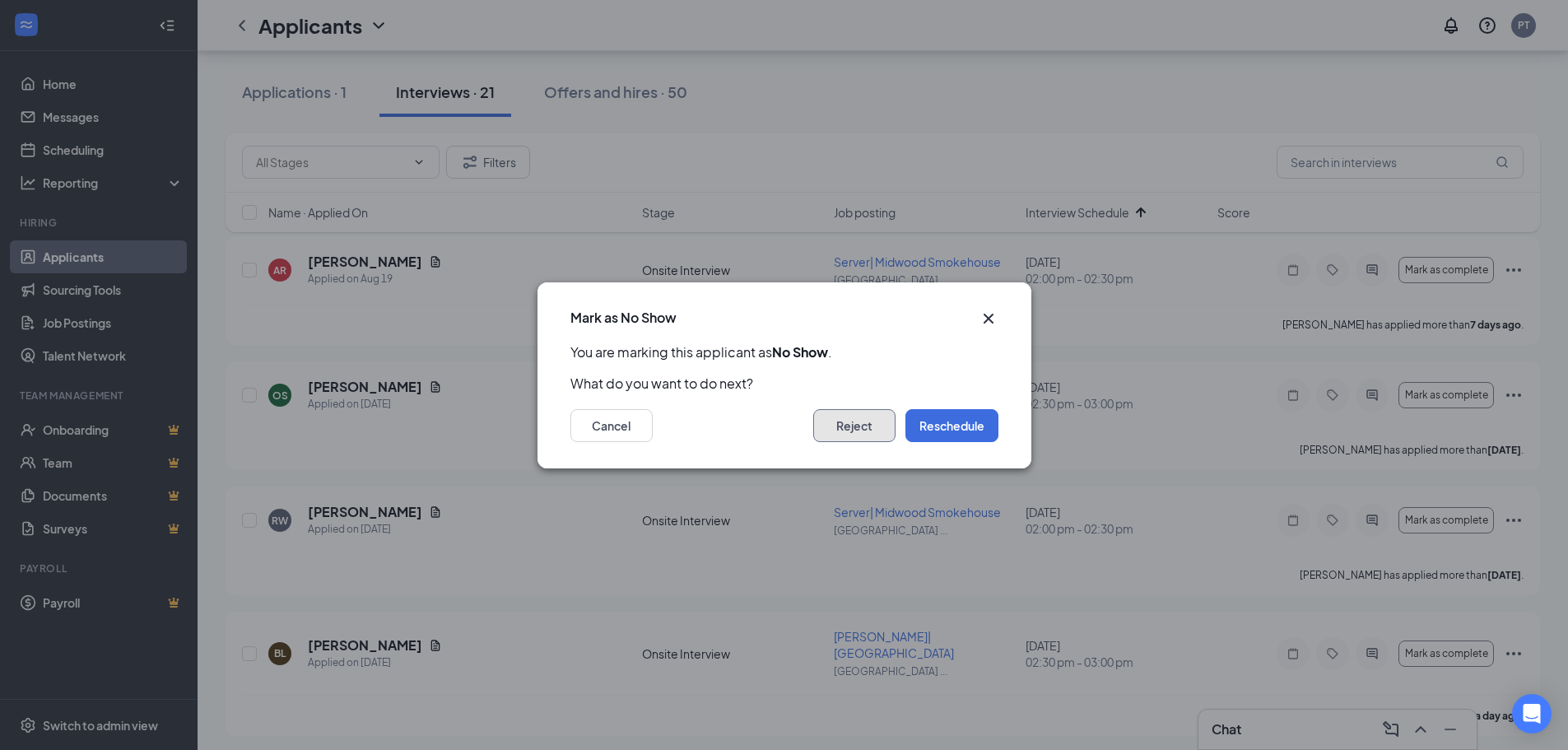
click at [869, 435] on button "Reject" at bounding box center [854, 426] width 83 height 33
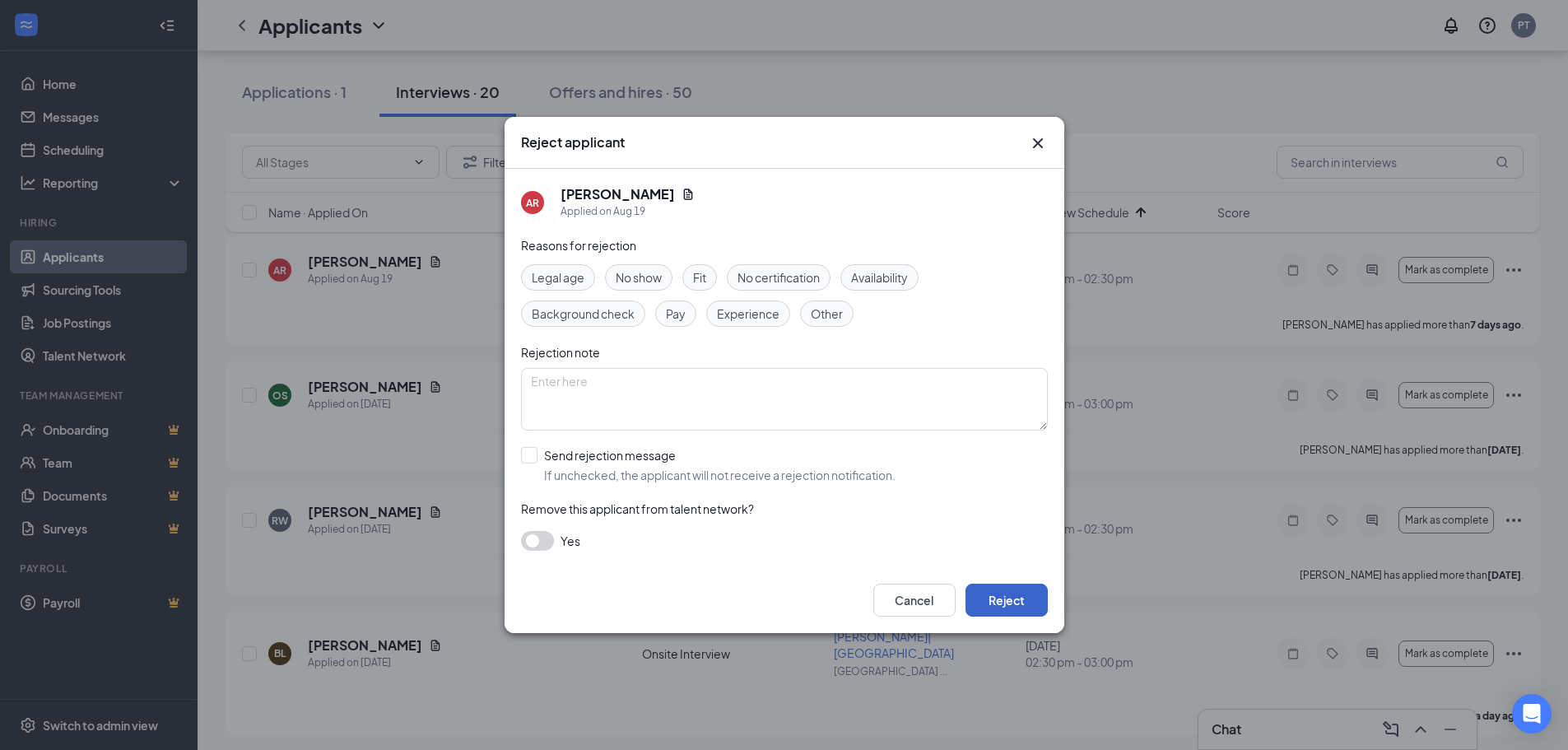
click at [1041, 597] on button "Reject" at bounding box center [1007, 600] width 83 height 33
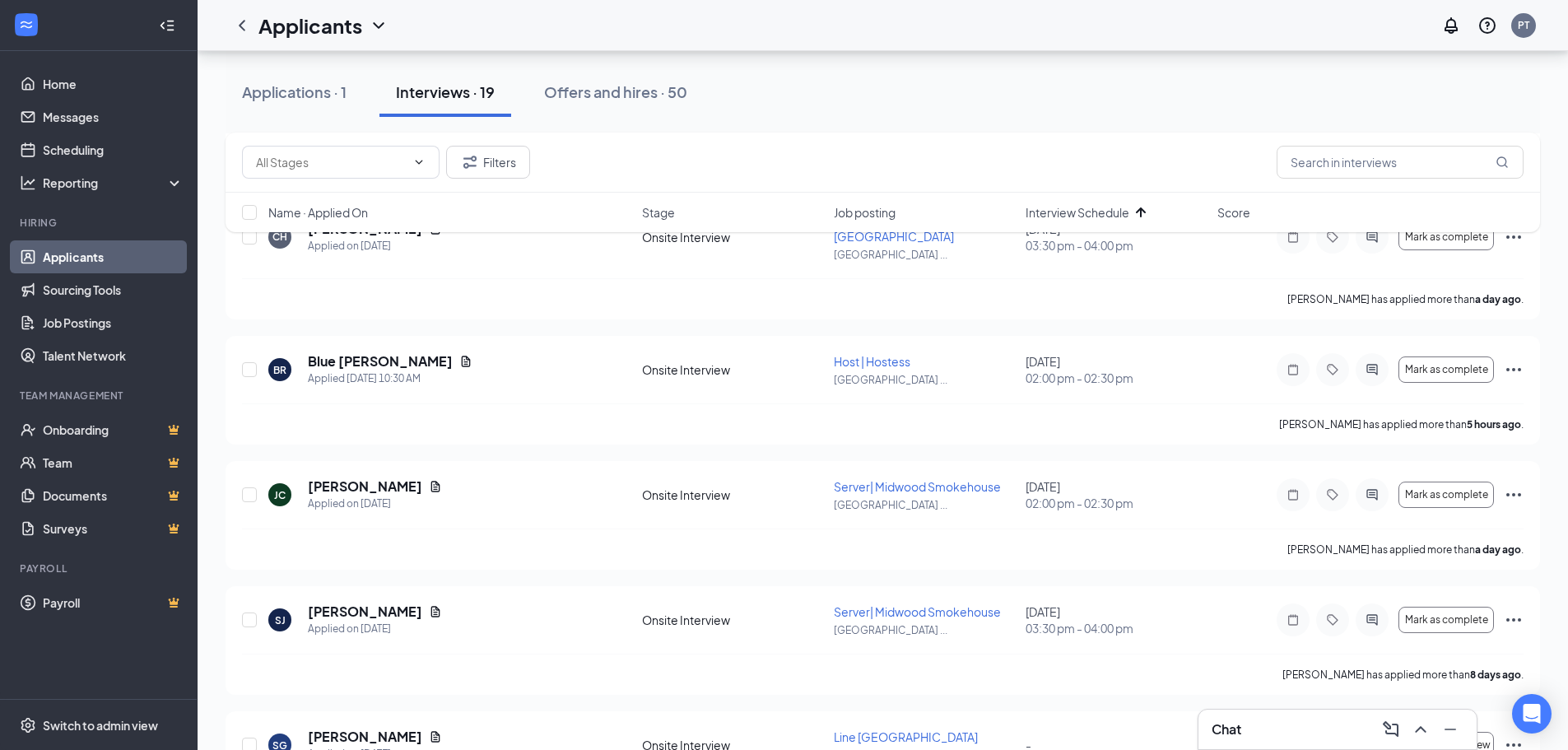
scroll to position [1703, 0]
click at [1515, 611] on icon "Ellipses" at bounding box center [1514, 621] width 20 height 20
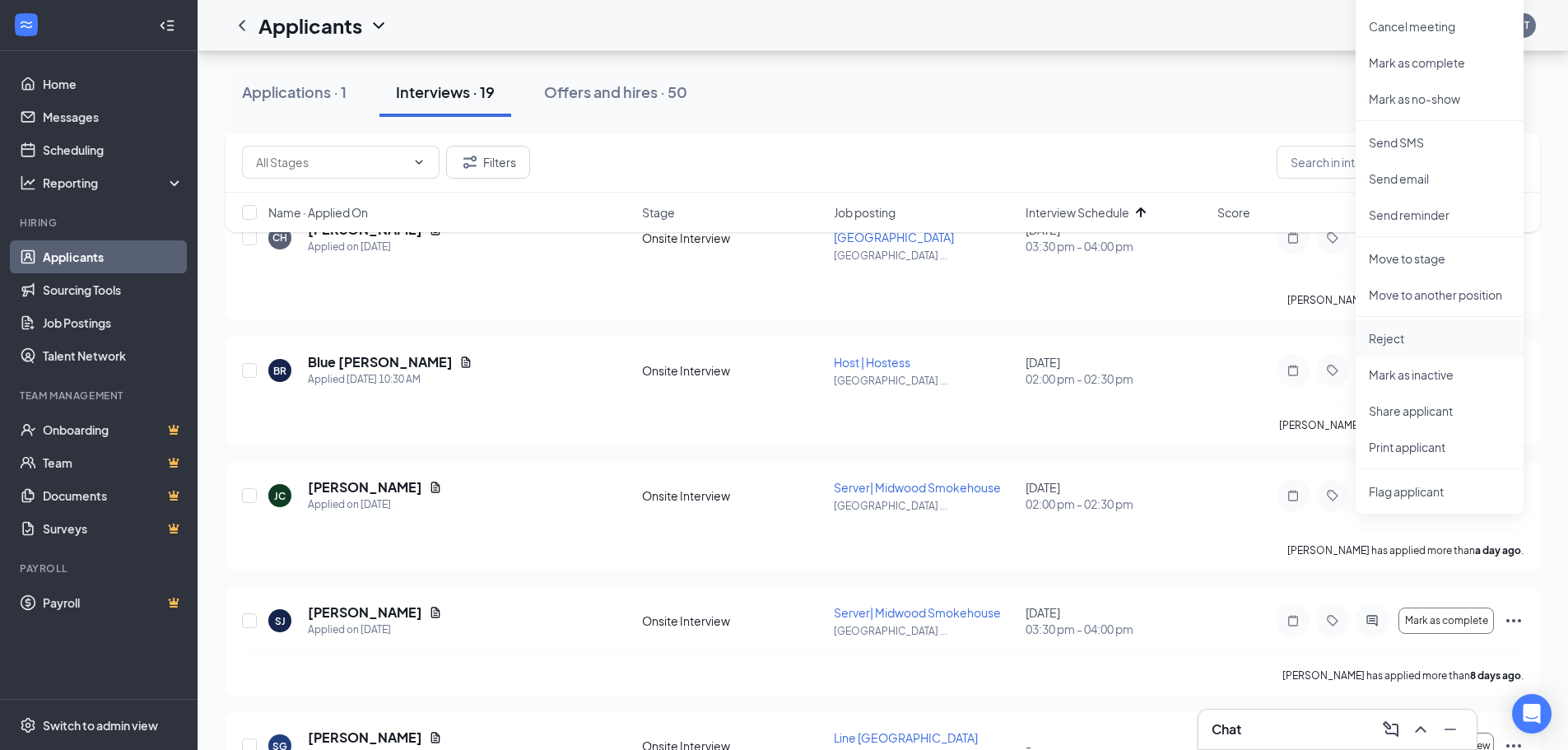
click at [1395, 339] on p "Reject" at bounding box center [1439, 339] width 141 height 17
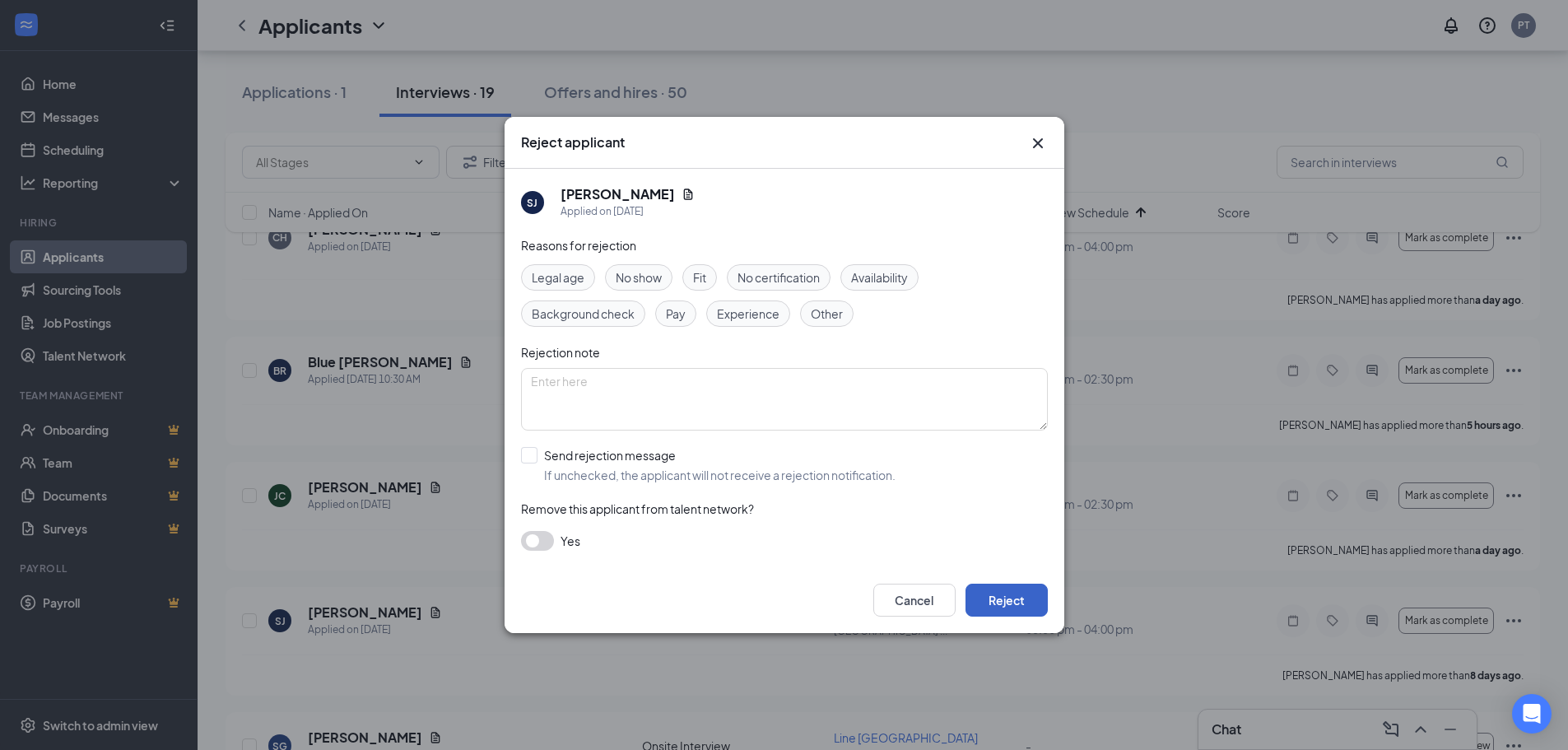
click at [992, 593] on button "Reject" at bounding box center [1007, 600] width 83 height 33
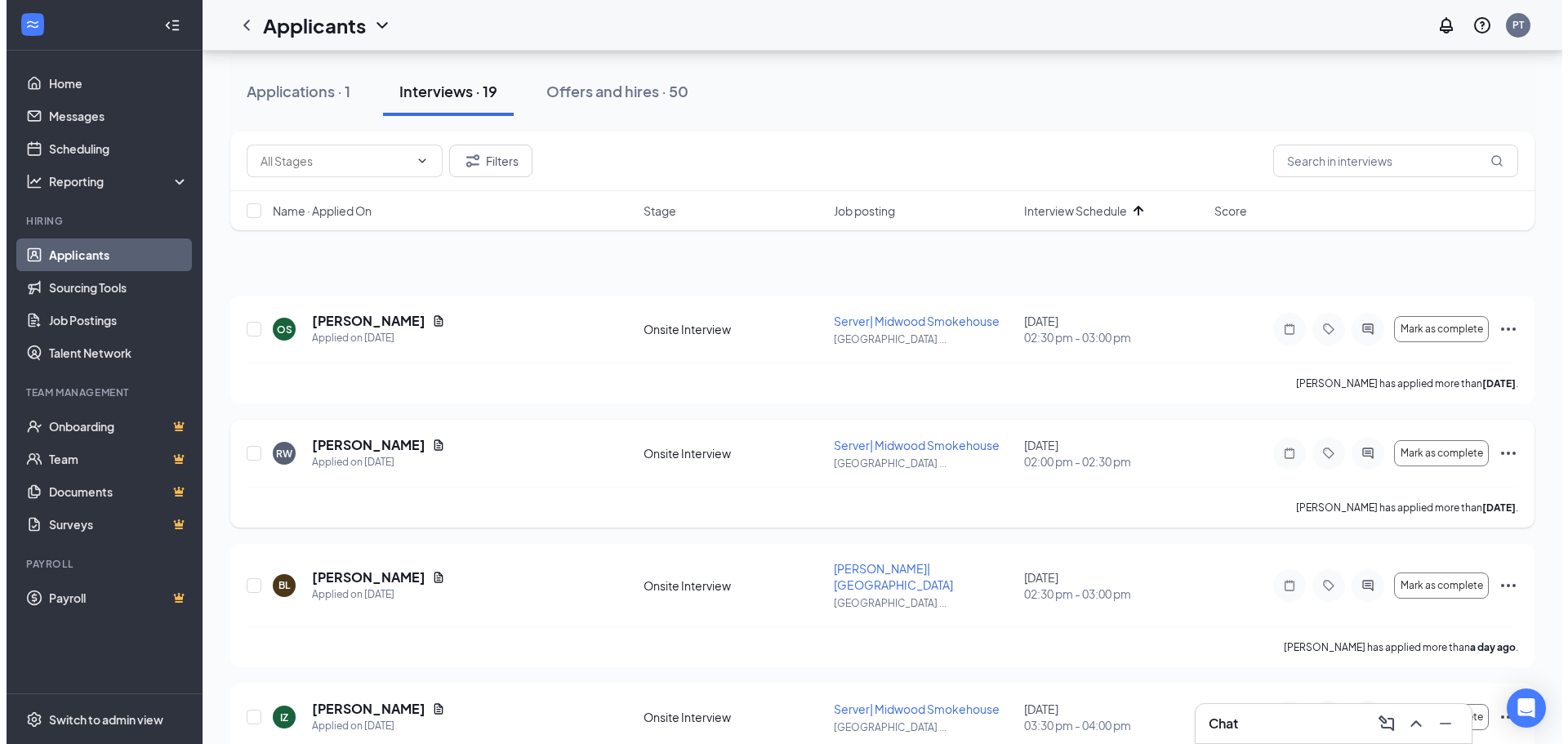
scroll to position [0, 0]
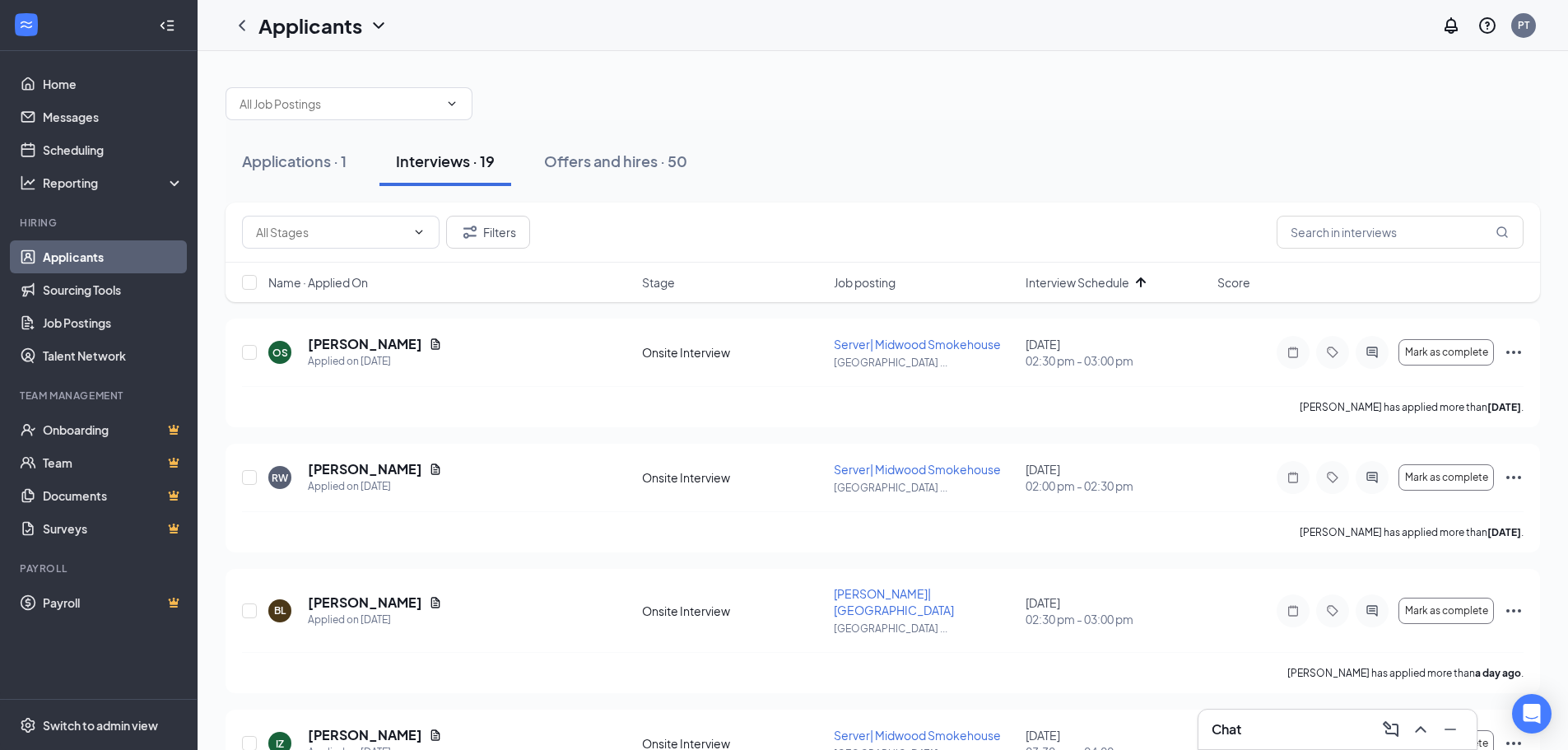
drag, startPoint x: 278, startPoint y: 163, endPoint x: 602, endPoint y: 28, distance: 351.0
click at [279, 163] on div "Applications · 1" at bounding box center [294, 161] width 105 height 20
